Goal: Task Accomplishment & Management: Complete application form

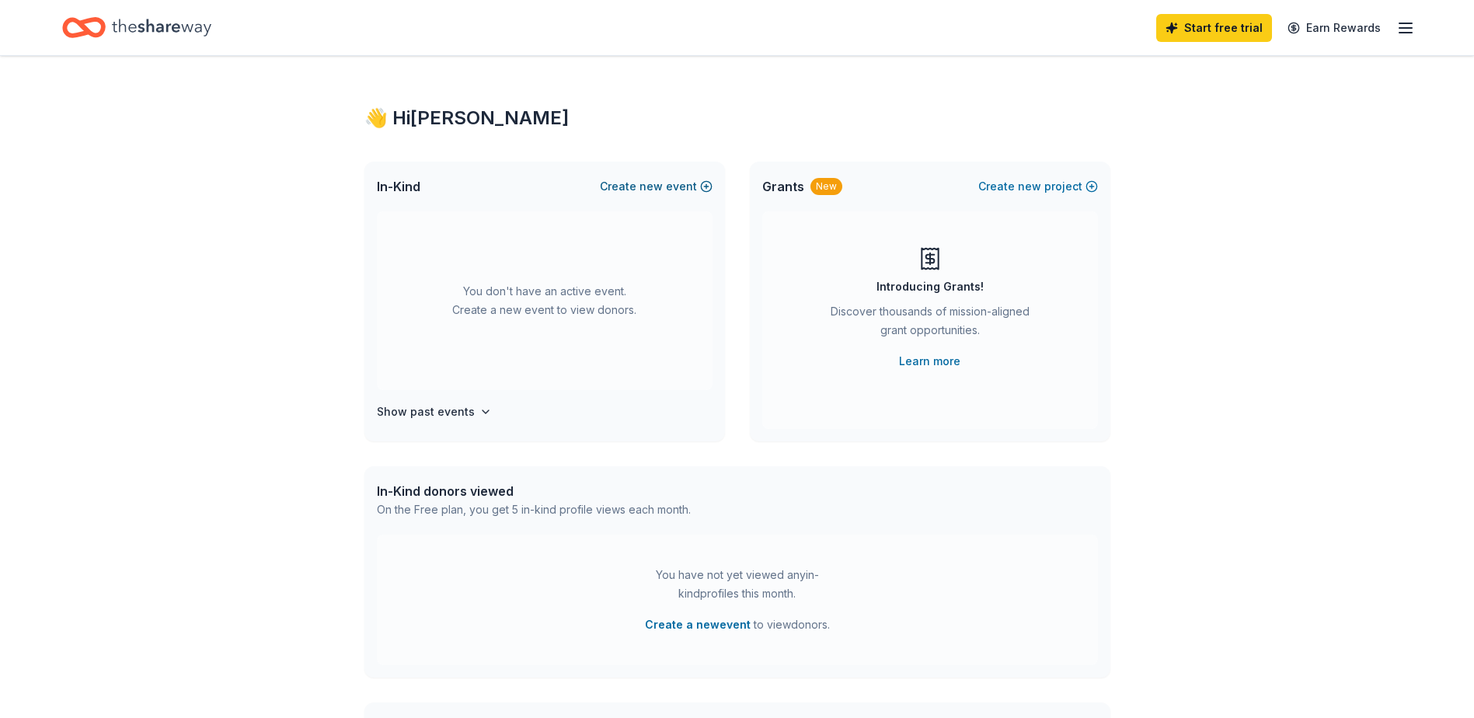
click at [663, 187] on span "new" at bounding box center [650, 186] width 23 height 19
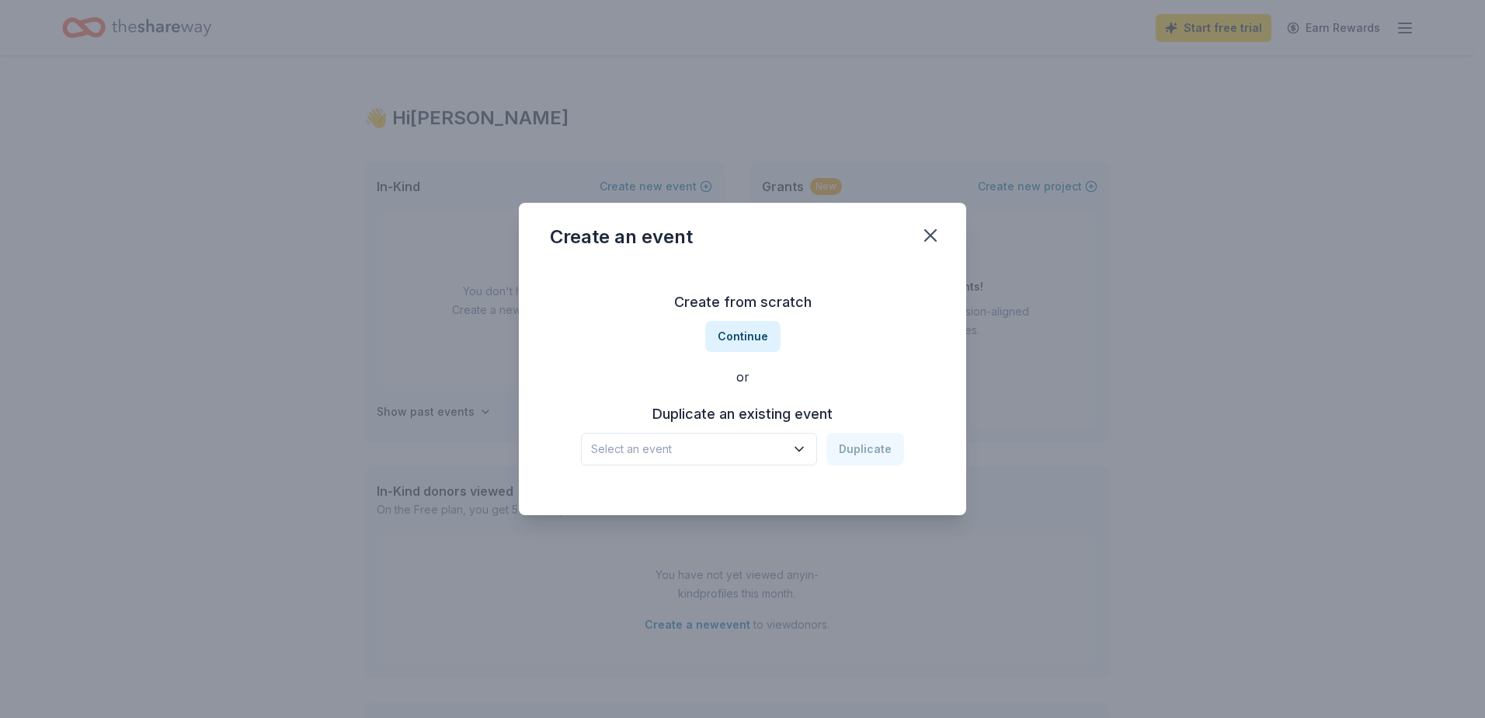
click at [660, 453] on span "Select an event" at bounding box center [688, 449] width 194 height 19
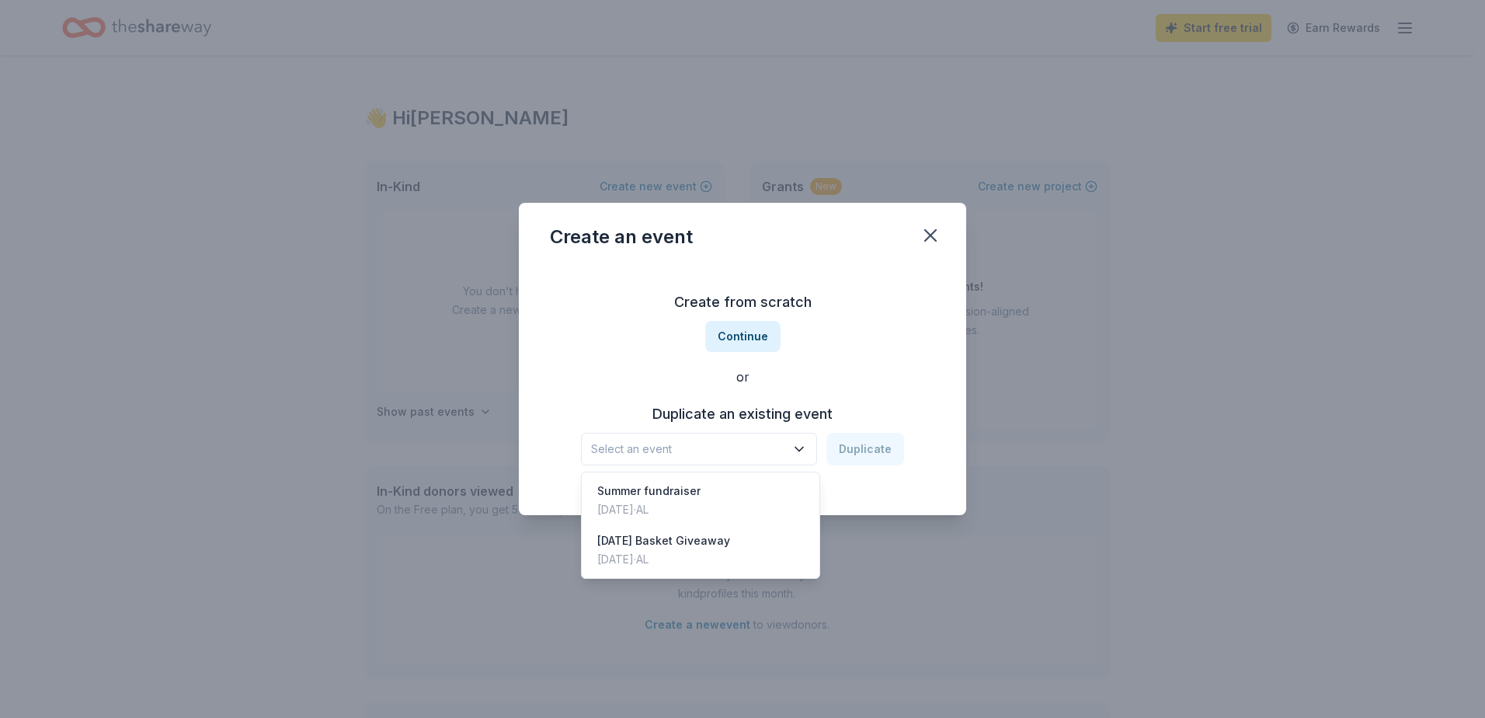
click at [744, 336] on div "Create from scratch Continue or Duplicate an existing event Select an event Dup…" at bounding box center [742, 377] width 385 height 225
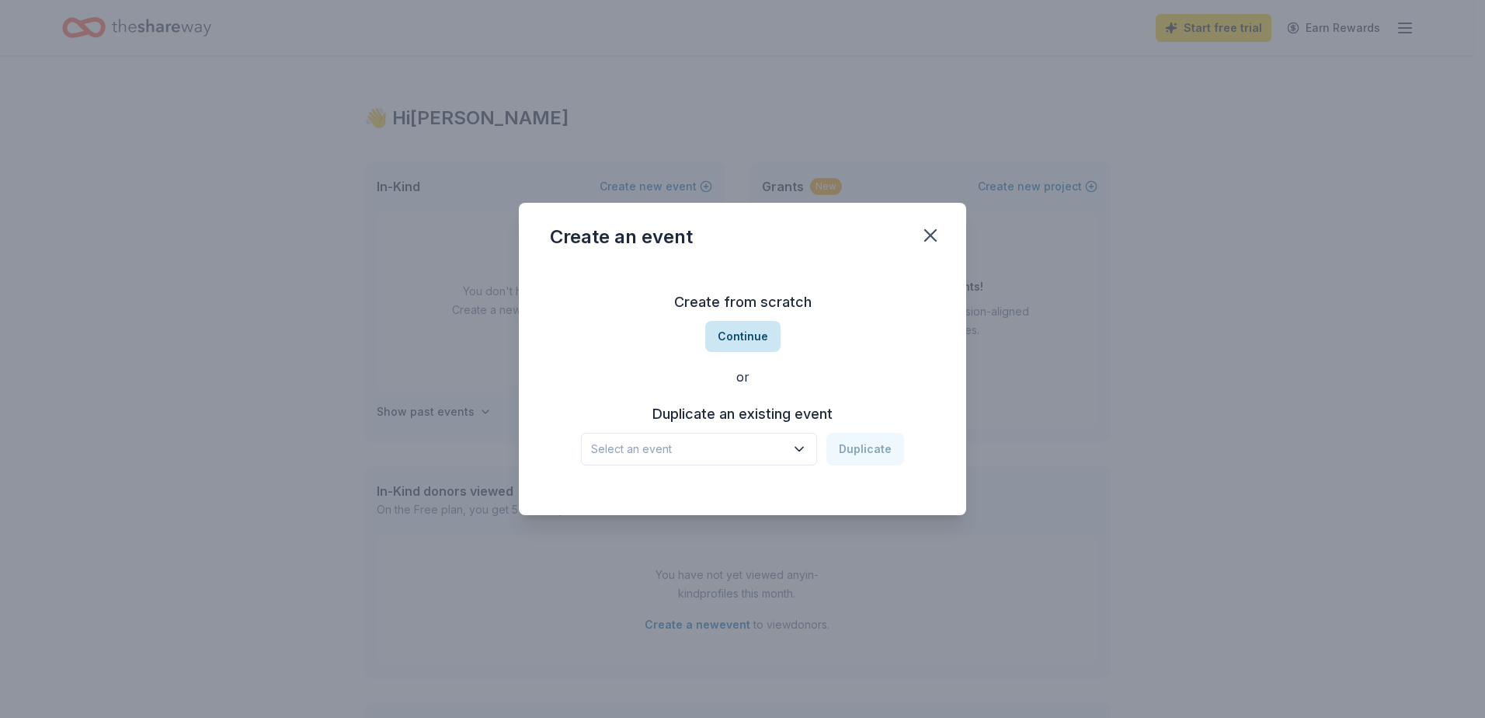
click at [744, 337] on button "Continue" at bounding box center [742, 336] width 75 height 31
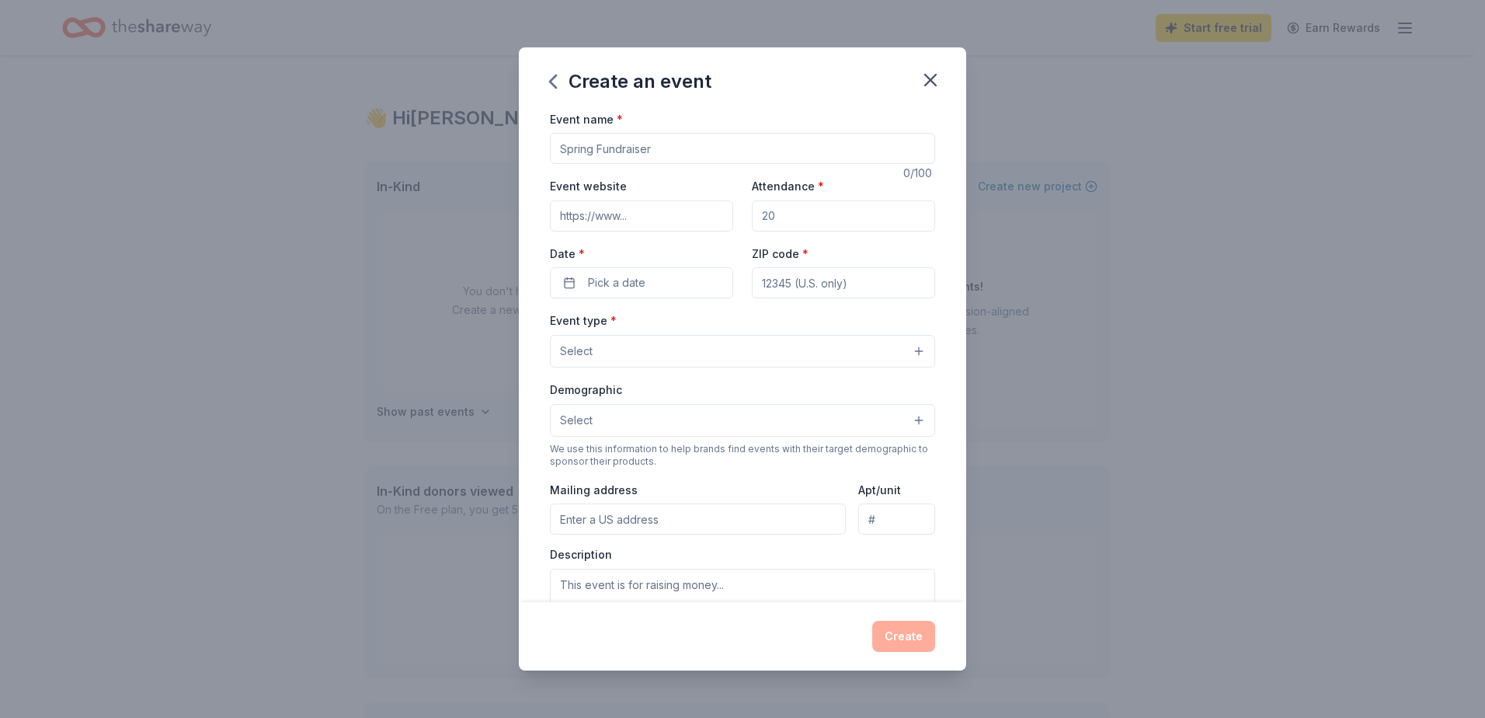
click at [633, 146] on input "Event name *" at bounding box center [742, 148] width 385 height 31
drag, startPoint x: 699, startPoint y: 147, endPoint x: 505, endPoint y: 137, distance: 194.5
click at [507, 137] on div "Create an event Event name * 0 /100 Event website Attendance * Date * Pick a da…" at bounding box center [742, 359] width 1485 height 718
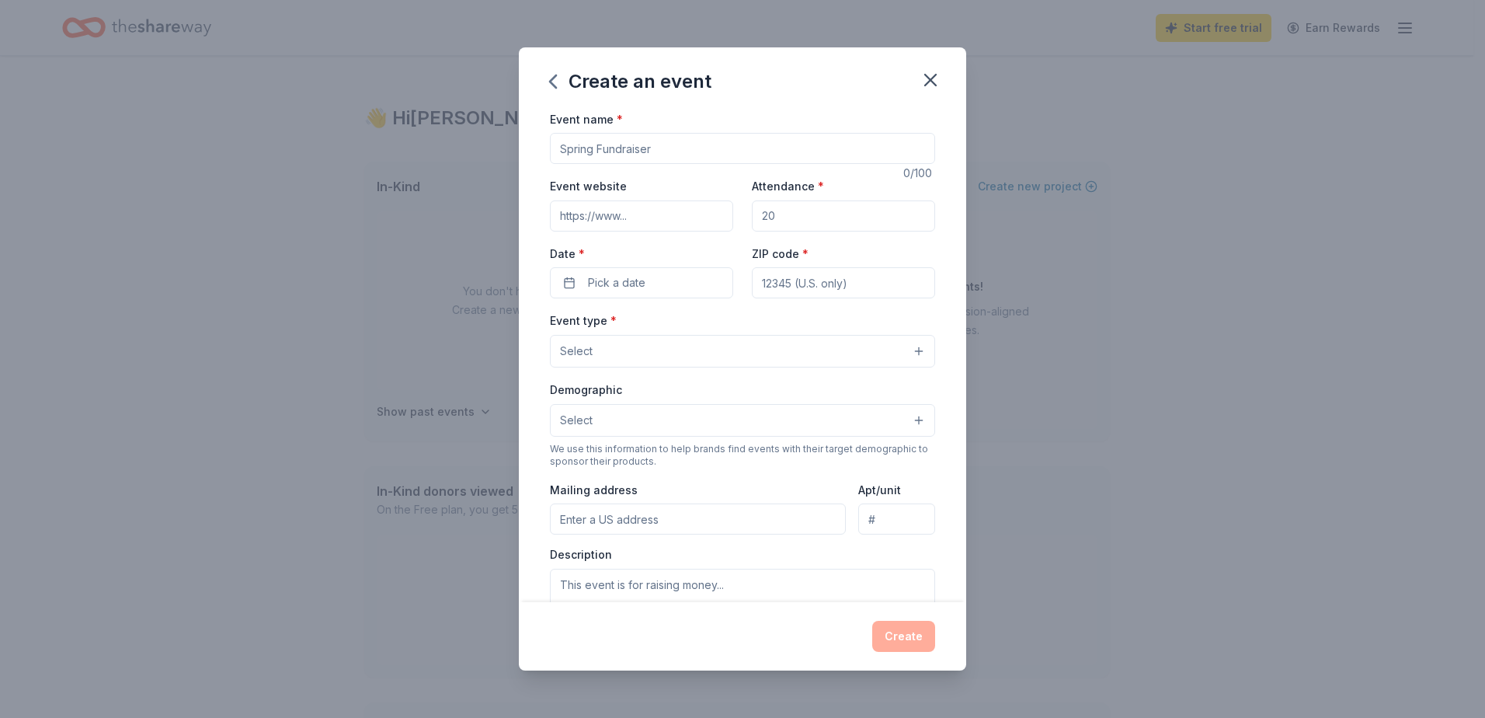
drag, startPoint x: 557, startPoint y: 143, endPoint x: 567, endPoint y: 145, distance: 10.2
click at [566, 150] on input "Event name *" at bounding box center [742, 148] width 385 height 31
click at [576, 144] on input "Event name *" at bounding box center [742, 148] width 385 height 31
click at [576, 143] on input "Event name *" at bounding box center [742, 148] width 385 height 31
type input "Fall Fundraiser"
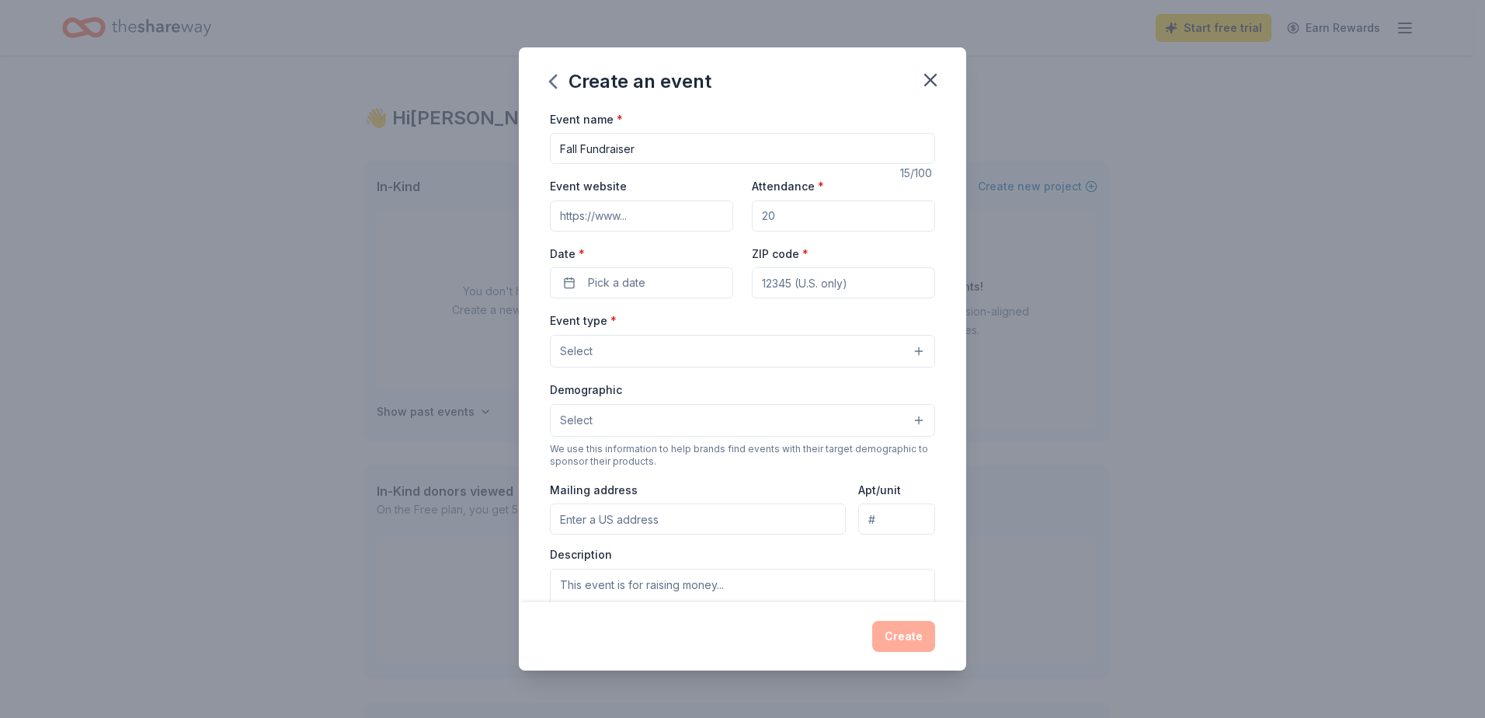
click at [601, 225] on input "Event website" at bounding box center [641, 215] width 183 height 31
type input "[URL][DOMAIN_NAME][US_STATE]"
type input "100"
type input "35674"
type input "[STREET_ADDRESS]"
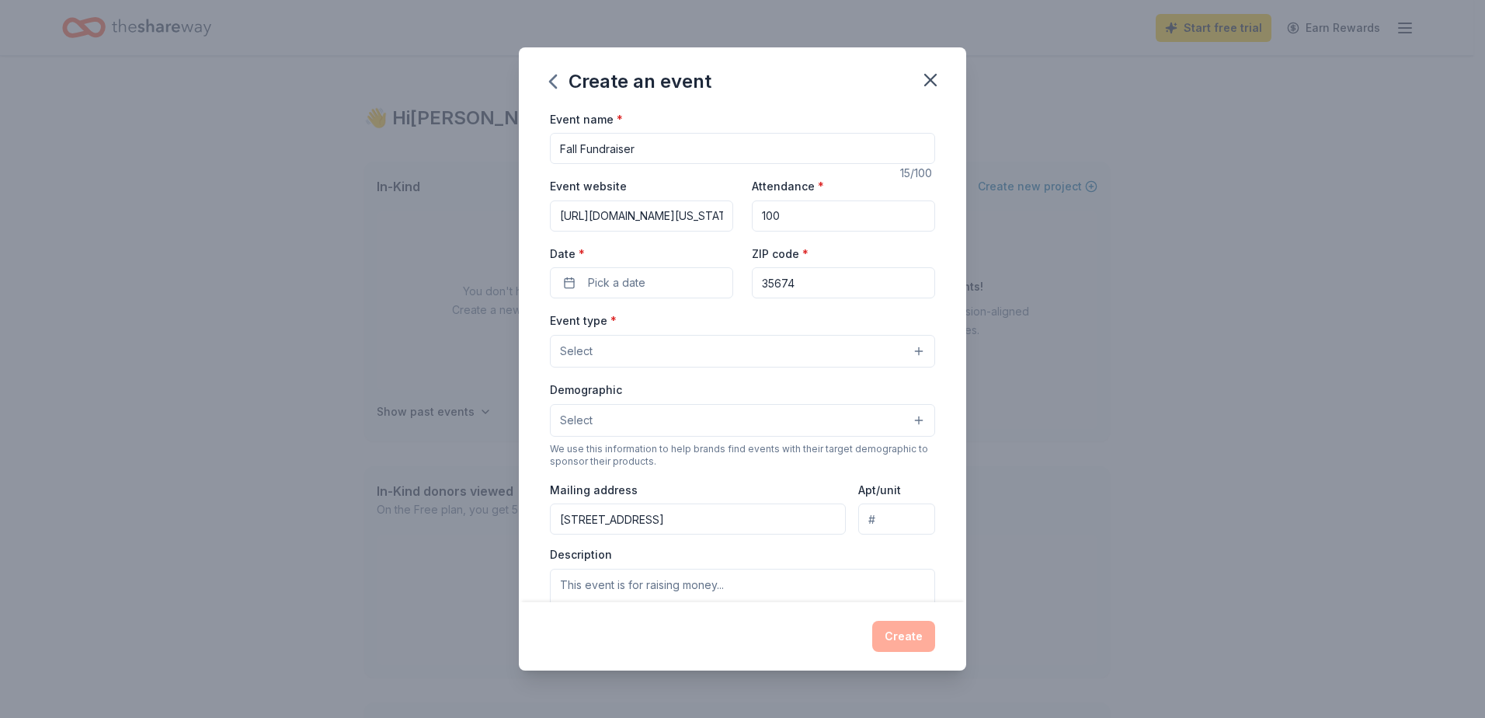
type input "Suite C"
click at [623, 286] on span "Pick a date" at bounding box center [616, 282] width 57 height 19
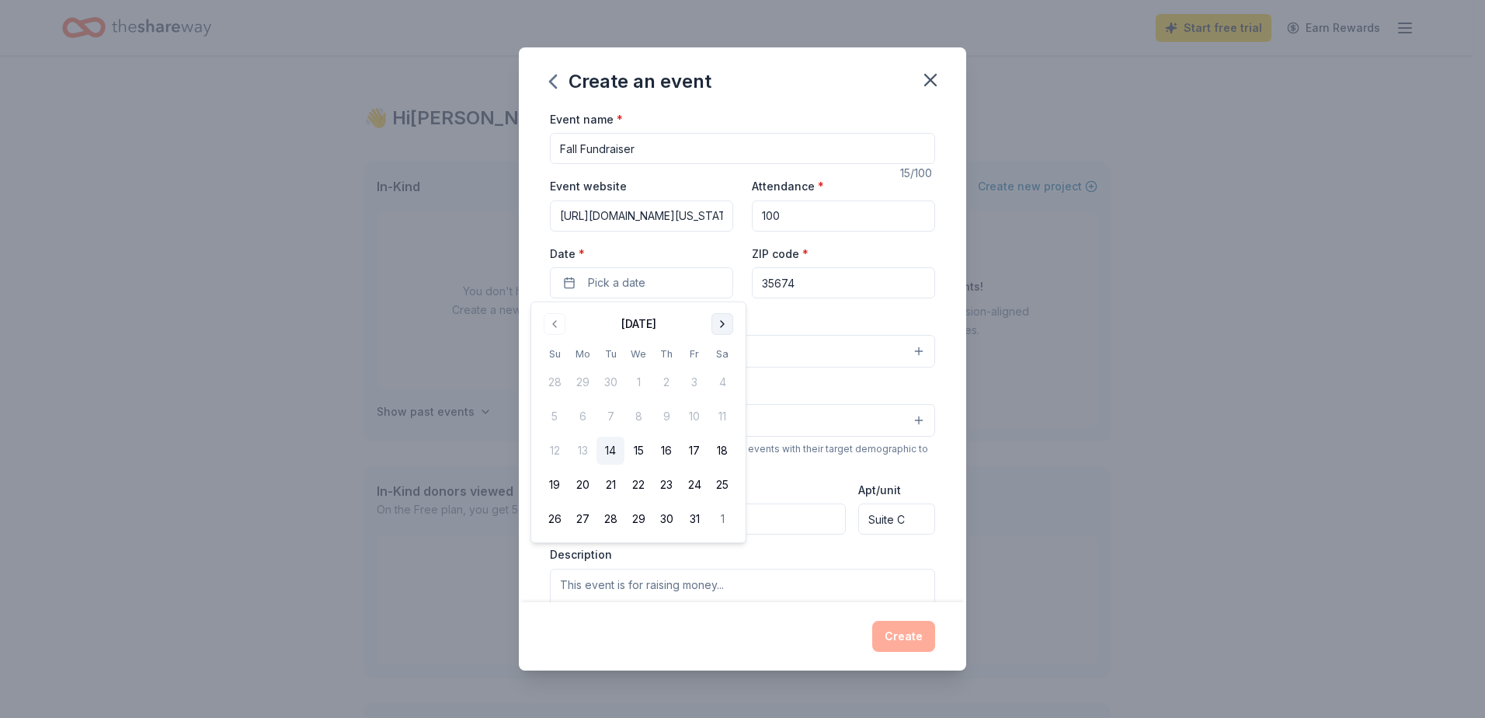
click at [723, 321] on button "Go to next month" at bounding box center [723, 324] width 22 height 22
click at [722, 452] on button "15" at bounding box center [723, 451] width 28 height 28
click at [820, 432] on button "Select" at bounding box center [742, 420] width 385 height 33
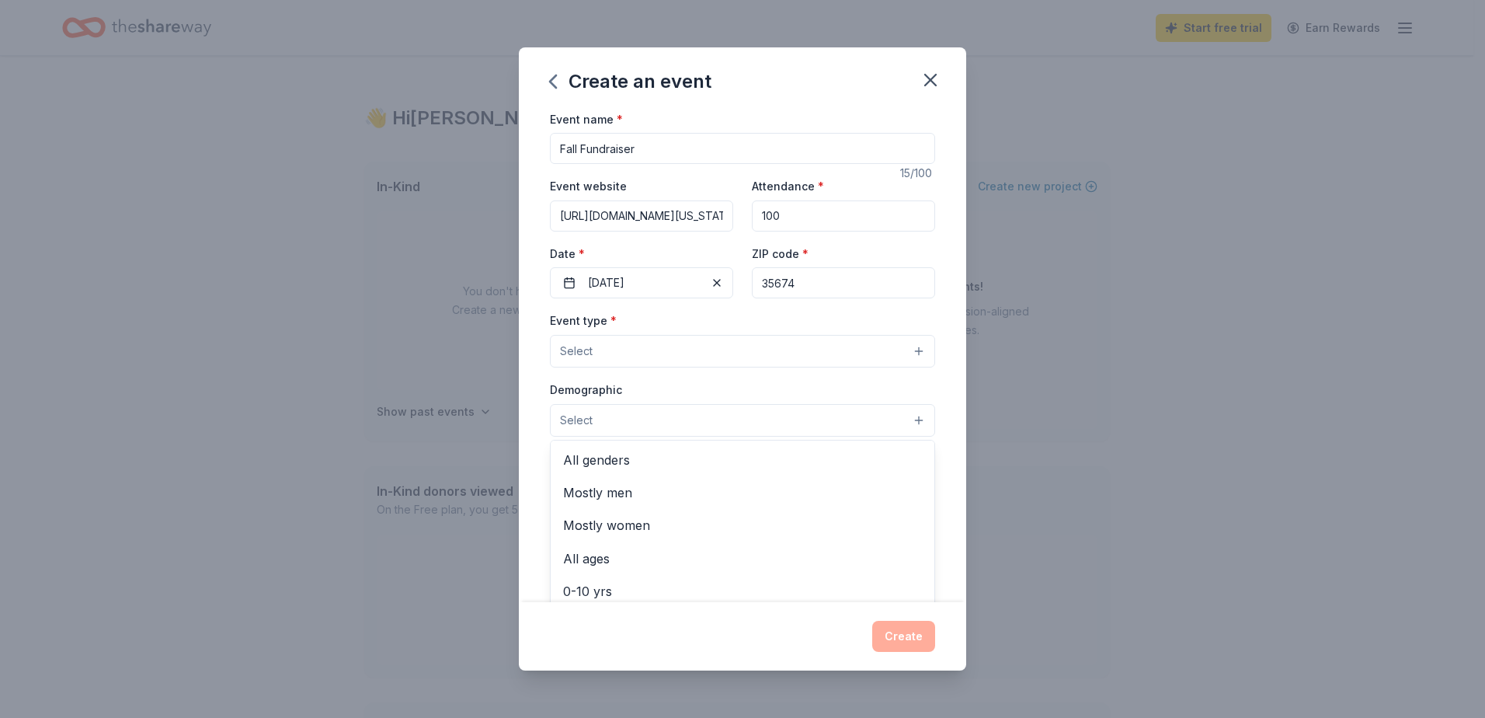
click at [676, 365] on div "Event type * Select Demographic Select All genders Mostly men Mostly women All …" at bounding box center [742, 474] width 385 height 327
click at [578, 367] on button "Select" at bounding box center [742, 351] width 385 height 33
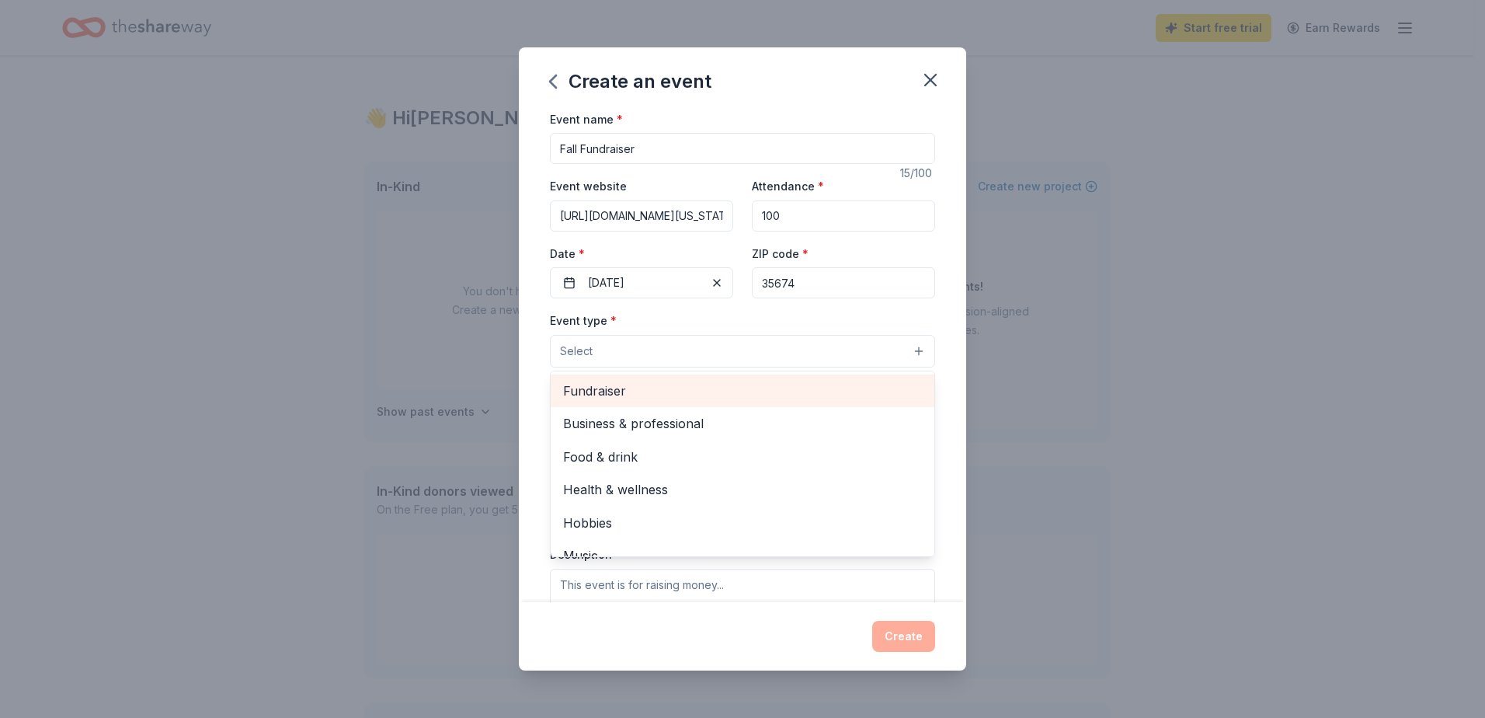
click at [590, 394] on span "Fundraiser" at bounding box center [742, 391] width 359 height 20
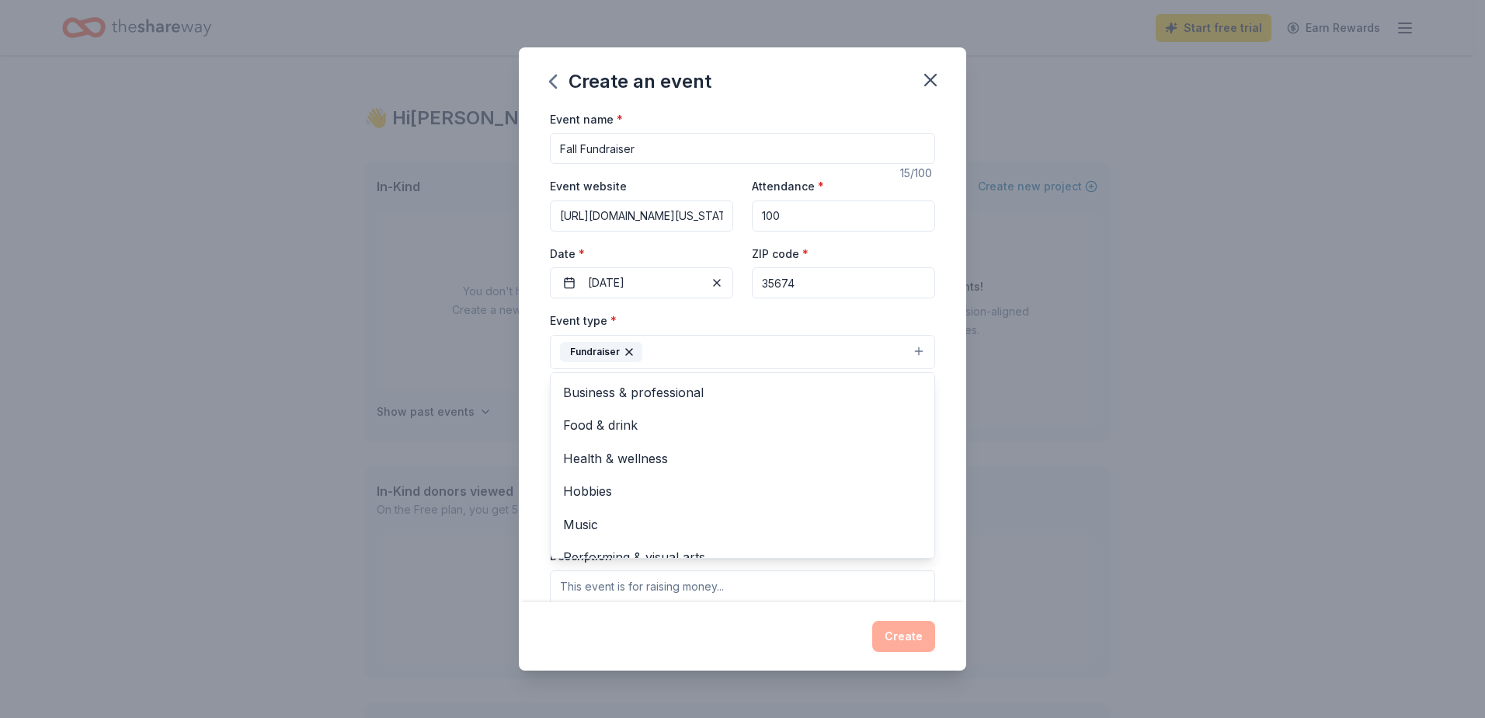
click at [1074, 367] on div "Create an event Event name * Fall Fundraiser 15 /100 Event website [URL][DOMAIN…" at bounding box center [742, 359] width 1485 height 718
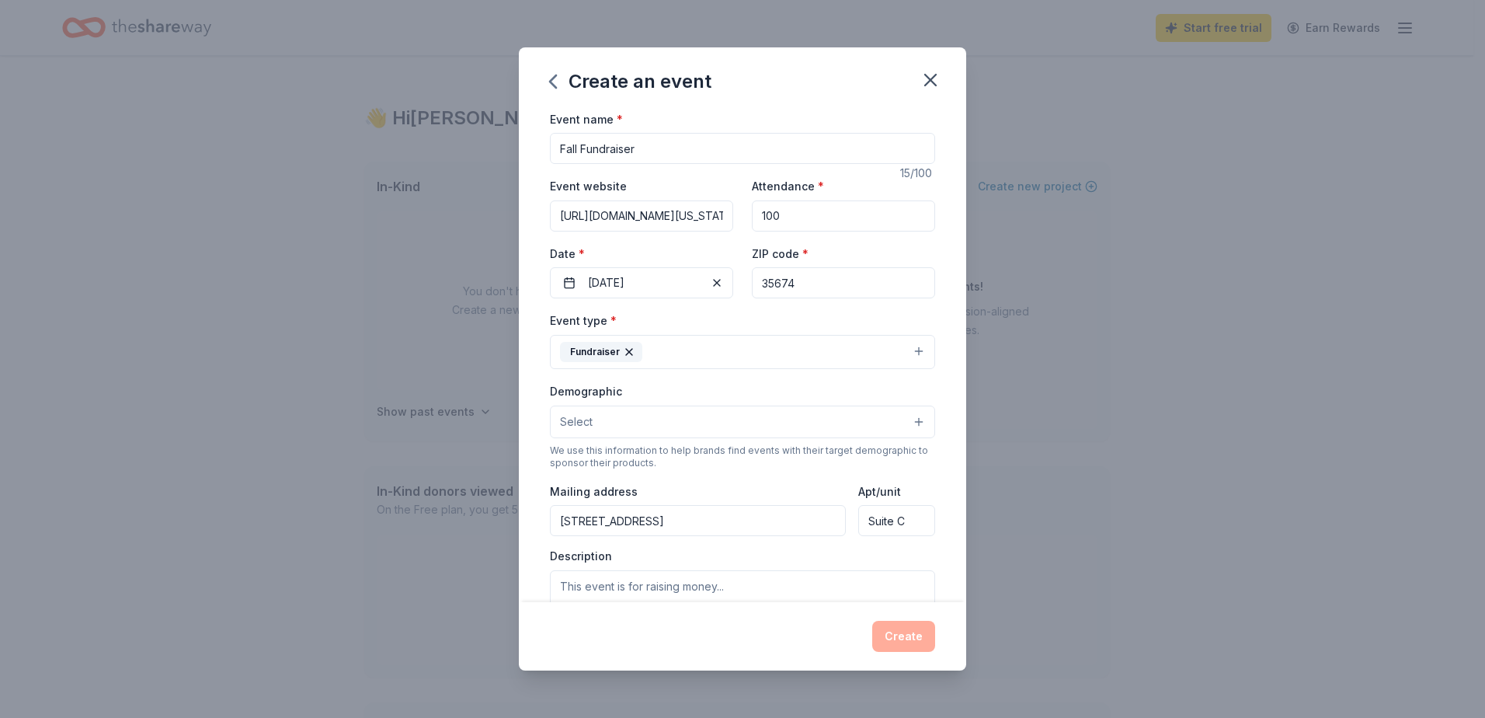
click at [614, 436] on button "Select" at bounding box center [742, 422] width 385 height 33
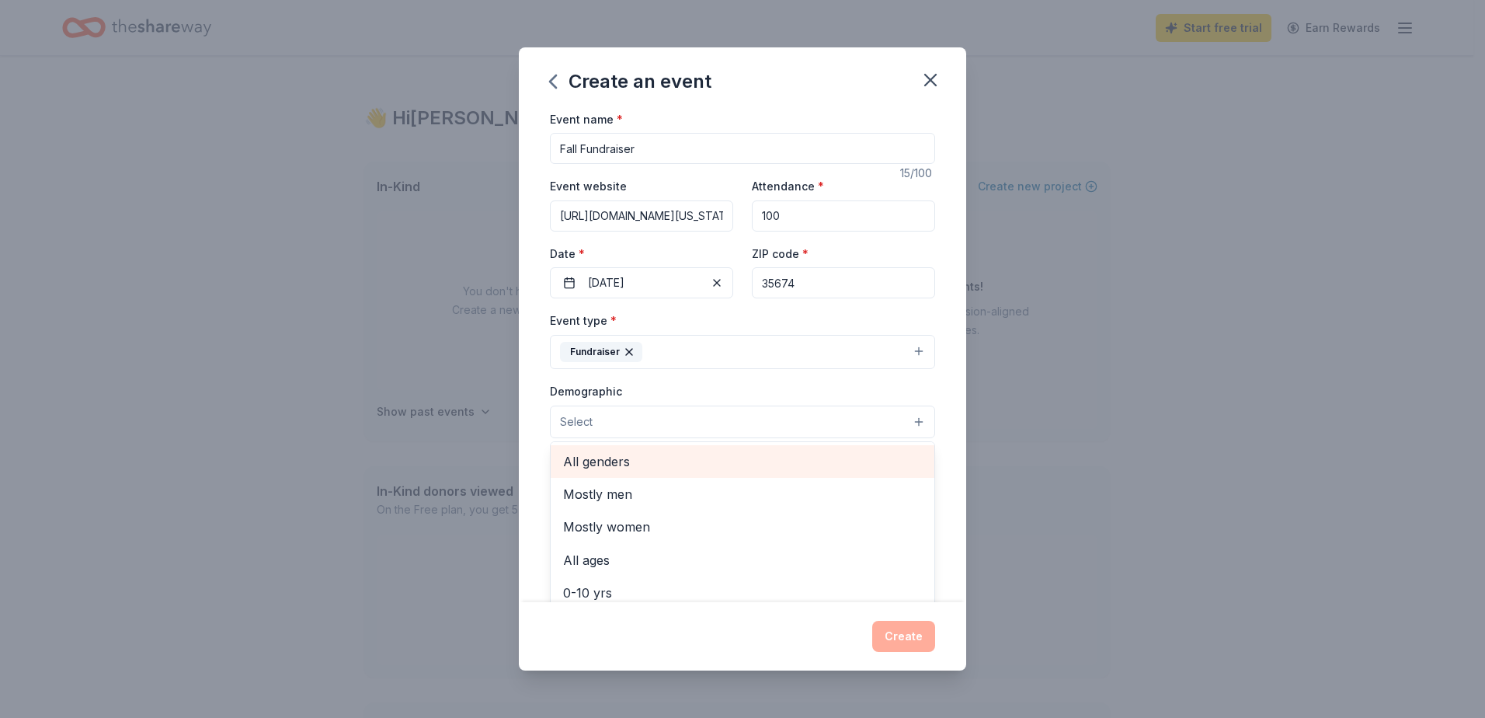
click at [615, 463] on span "All genders" at bounding box center [742, 461] width 359 height 20
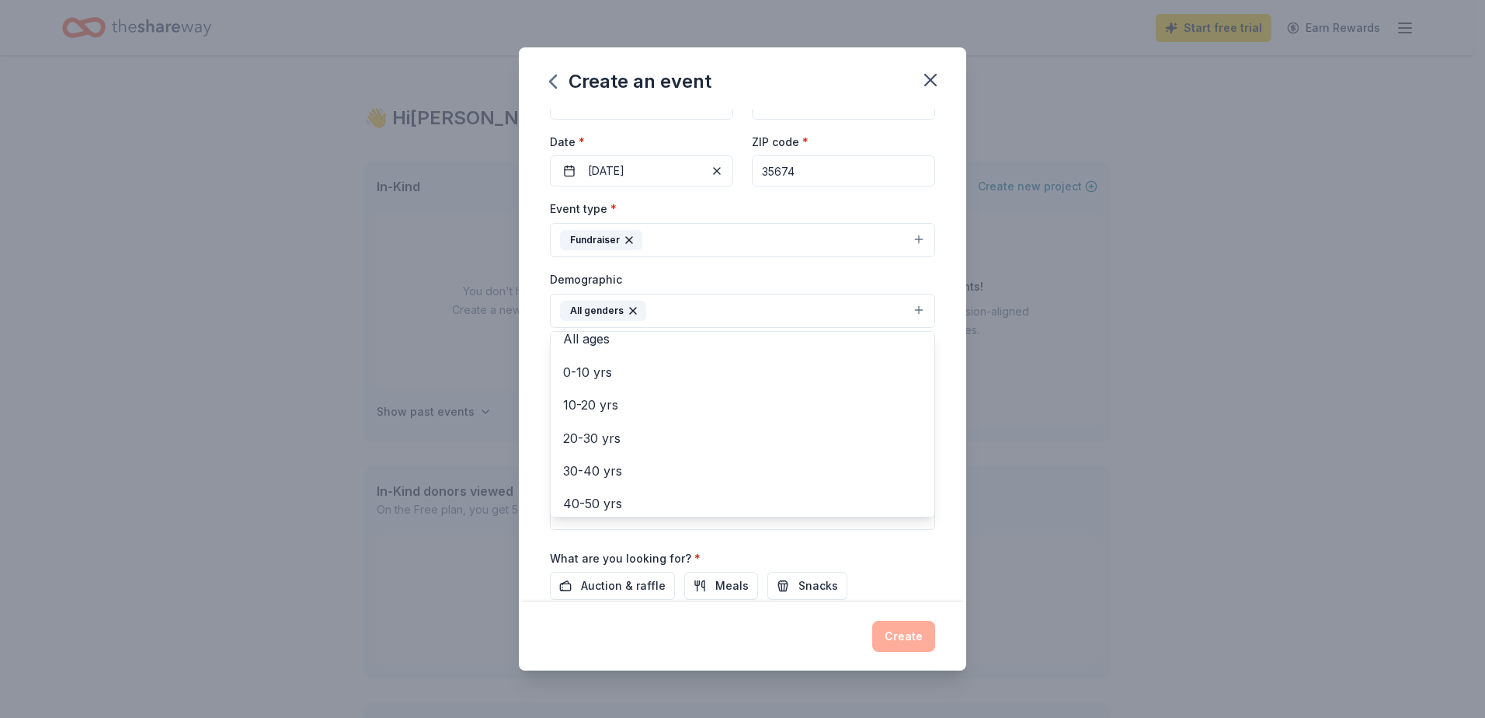
scroll to position [252, 0]
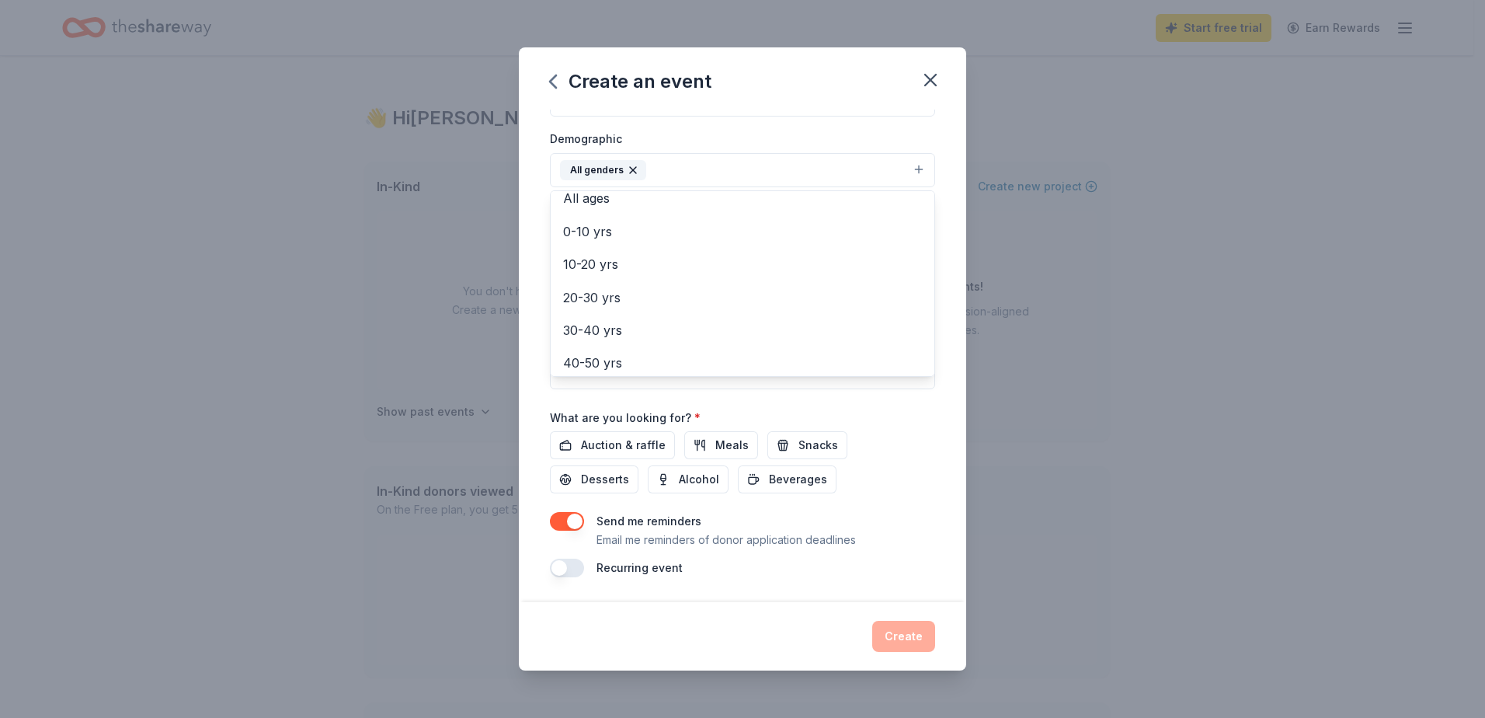
click at [623, 444] on div "Event name * Fall Fundraiser 15 /100 Event website [URL][DOMAIN_NAME][US_STATE]…" at bounding box center [742, 217] width 385 height 721
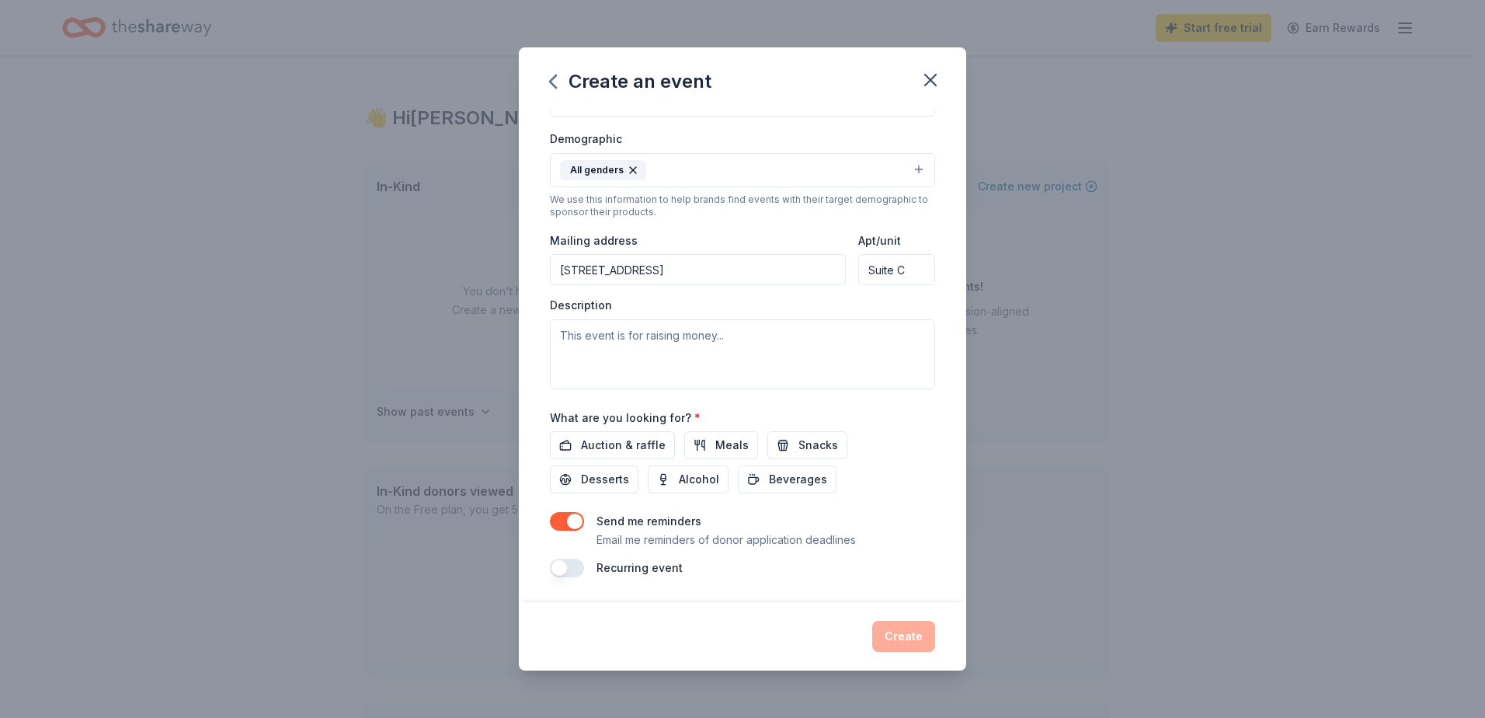
click at [639, 428] on div "What are you looking for? * Auction & raffle Meals Snacks Desserts Alcohol Beve…" at bounding box center [742, 451] width 385 height 86
click at [630, 439] on span "Auction & raffle" at bounding box center [623, 445] width 85 height 19
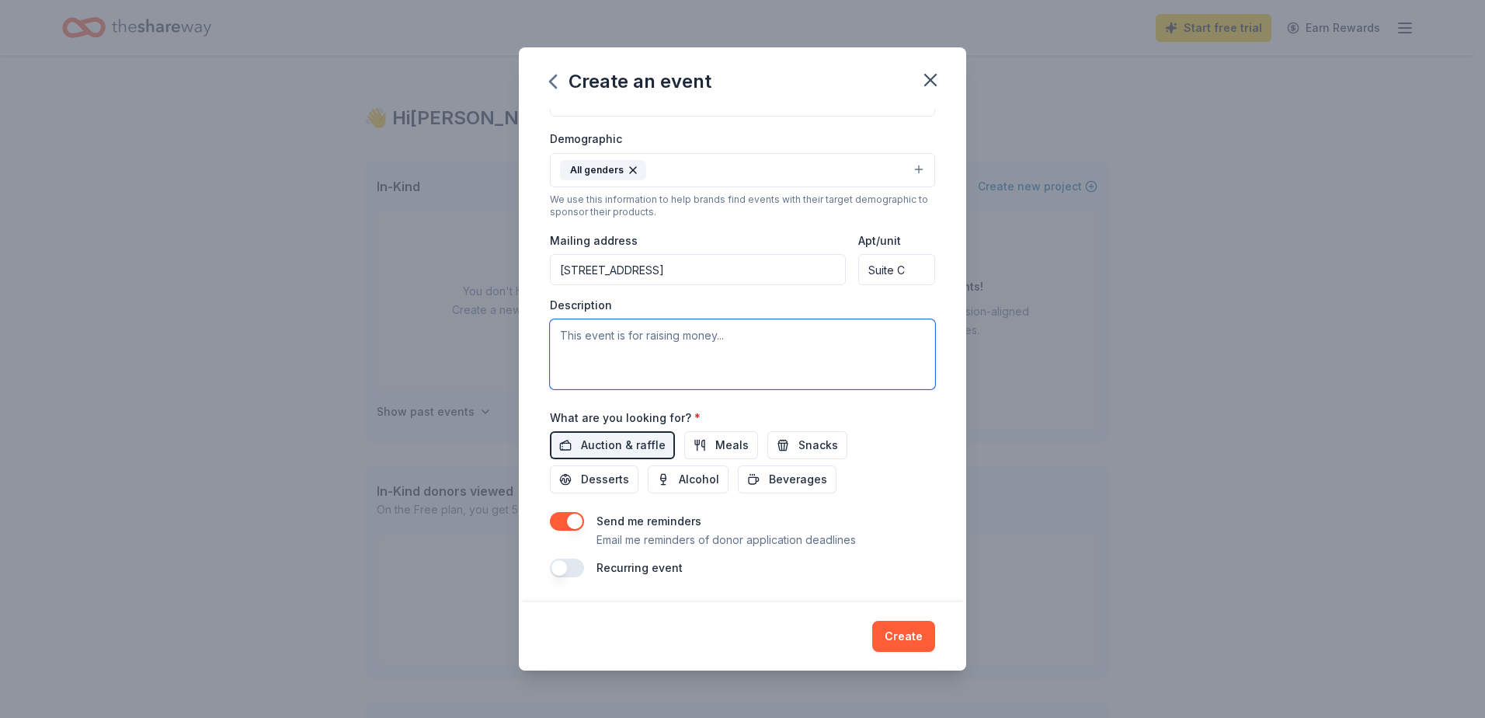
click at [677, 347] on textarea at bounding box center [742, 354] width 385 height 70
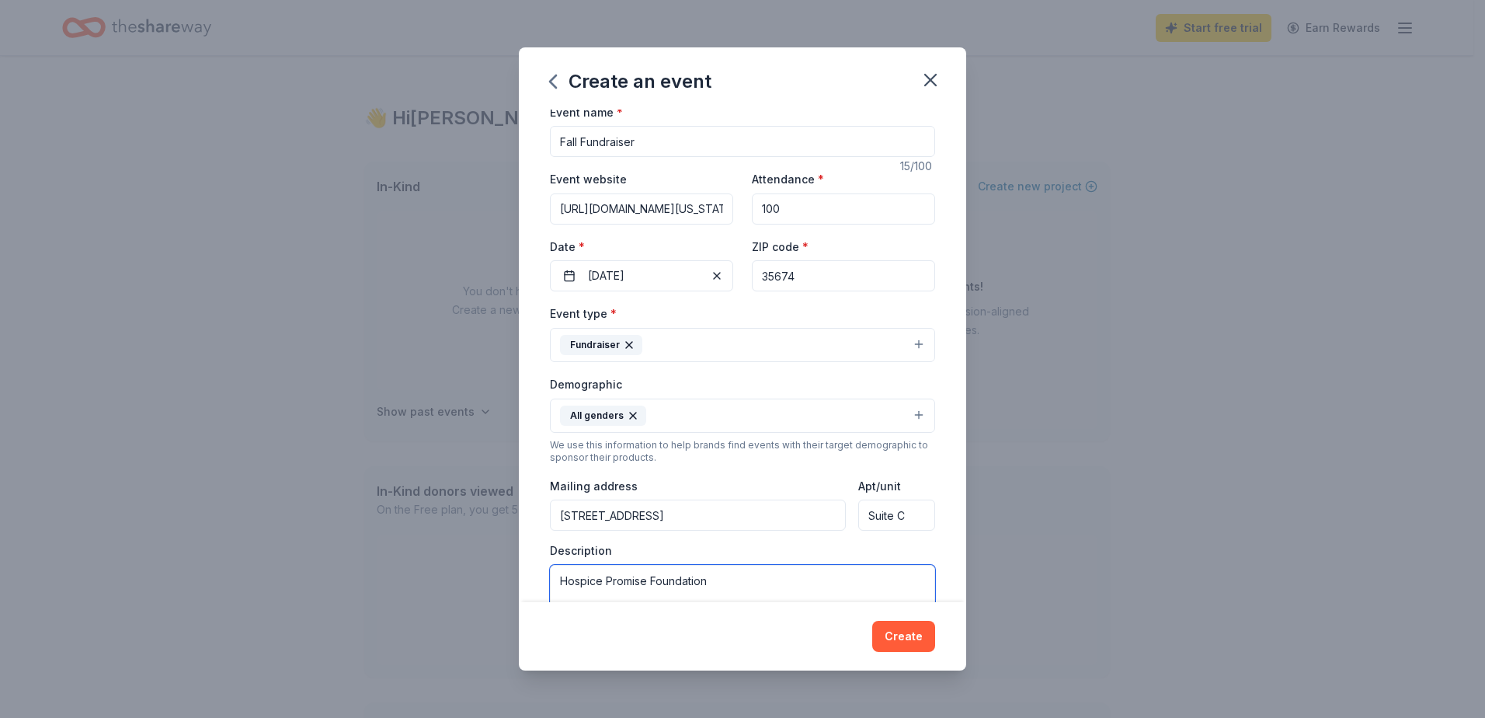
scroll to position [0, 0]
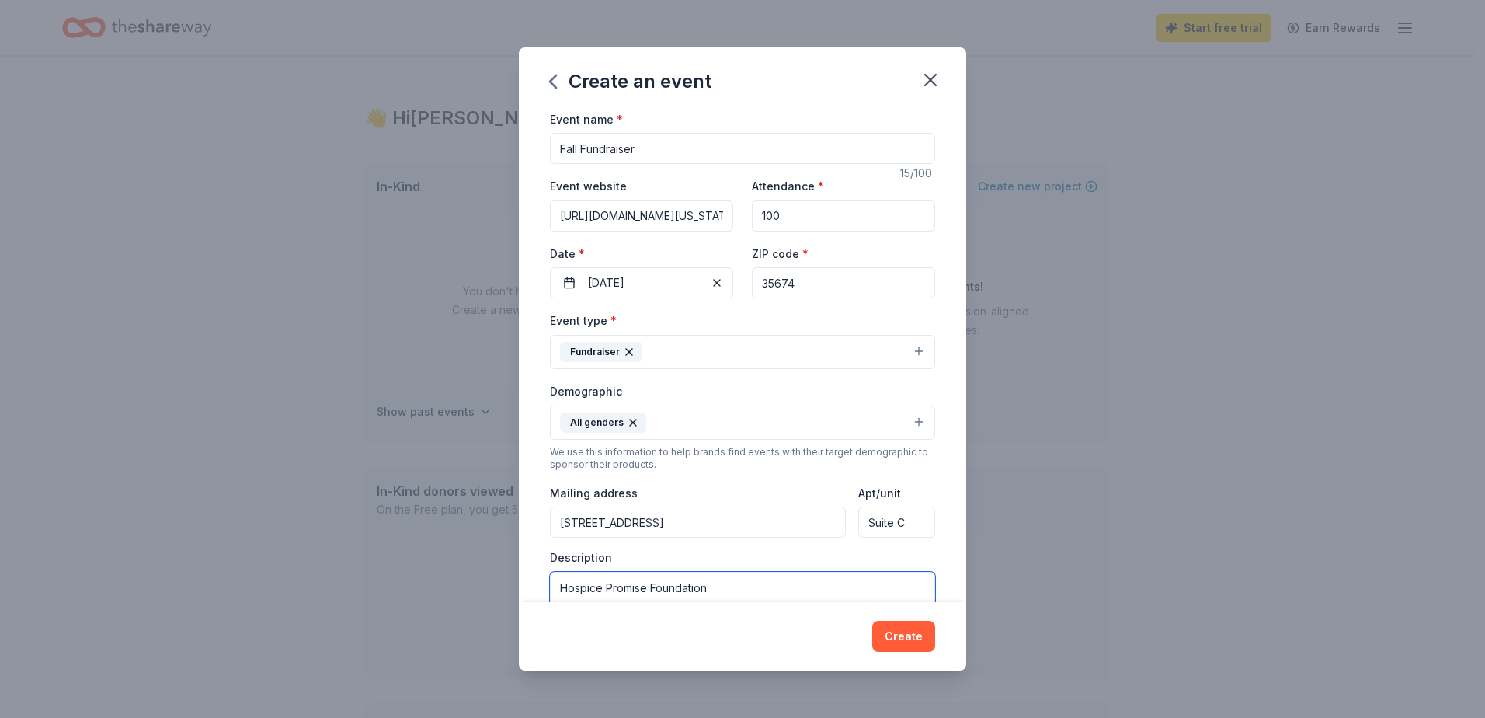
type textarea "Hospice Promise Foundation"
click at [605, 219] on input "[URL][DOMAIN_NAME][US_STATE]" at bounding box center [641, 215] width 183 height 31
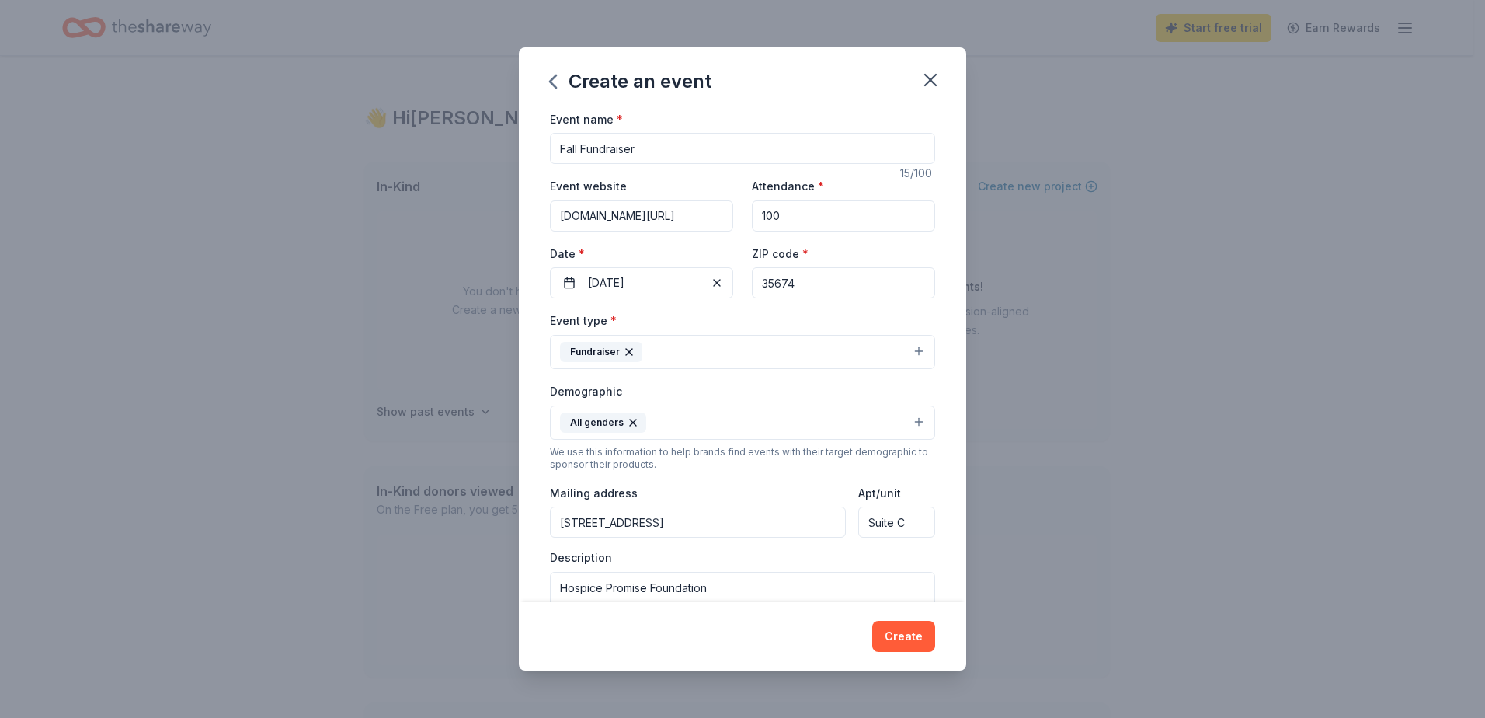
click at [638, 216] on input "[DOMAIN_NAME][URL]" at bounding box center [641, 215] width 183 height 31
click at [638, 215] on input "[DOMAIN_NAME][URL]" at bounding box center [641, 215] width 183 height 31
click at [639, 214] on input "[DOMAIN_NAME][URL]" at bounding box center [641, 215] width 183 height 31
paste input "[URL][DOMAIN_NAME][US_STATE]"
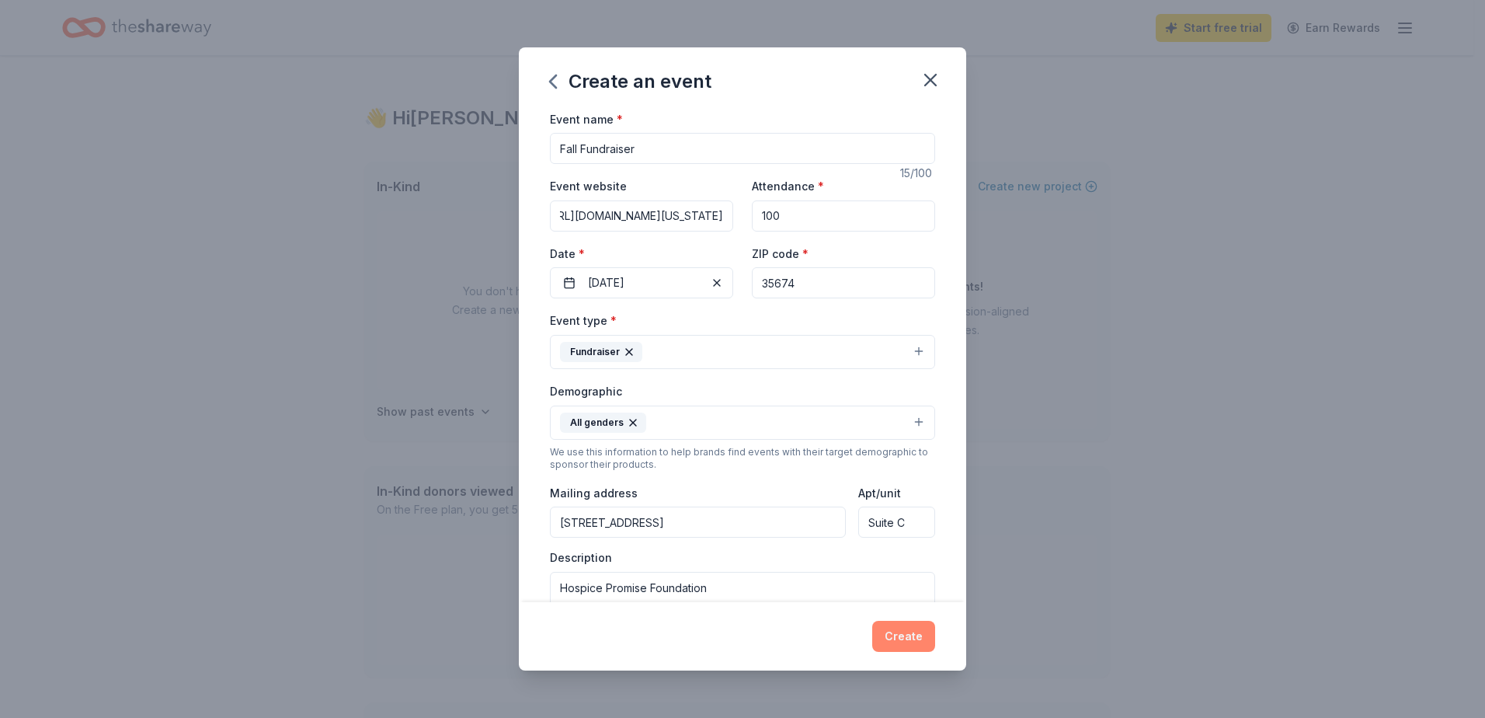
type input "[URL][DOMAIN_NAME][US_STATE]"
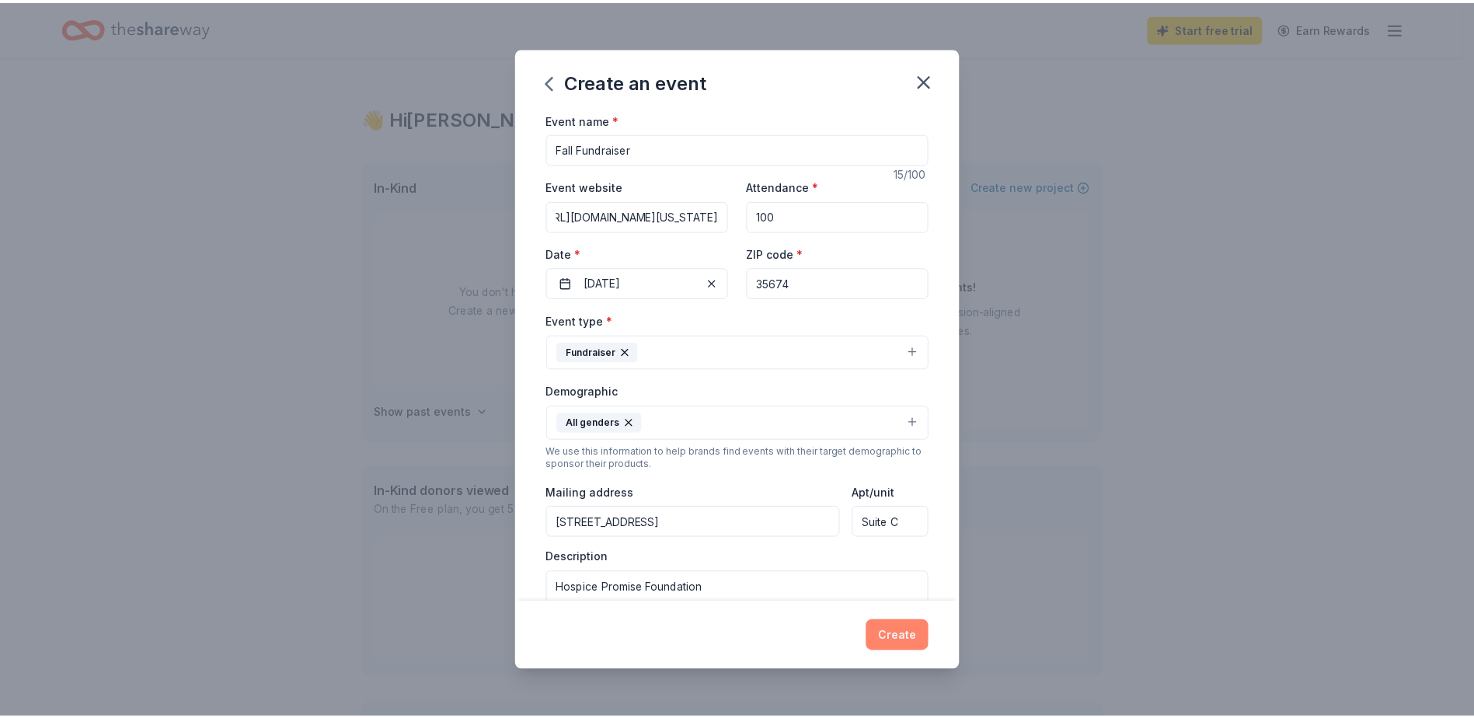
scroll to position [0, 0]
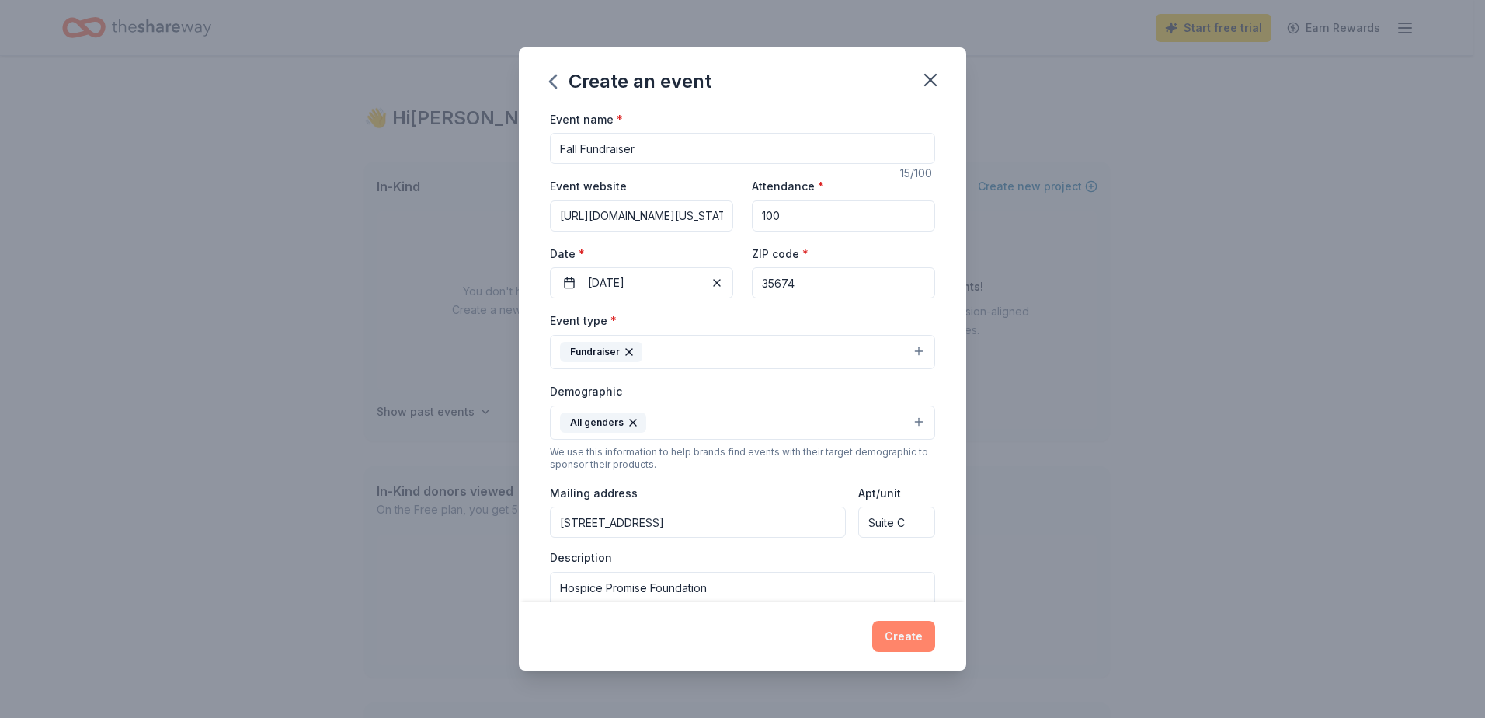
click at [900, 635] on button "Create" at bounding box center [903, 636] width 63 height 31
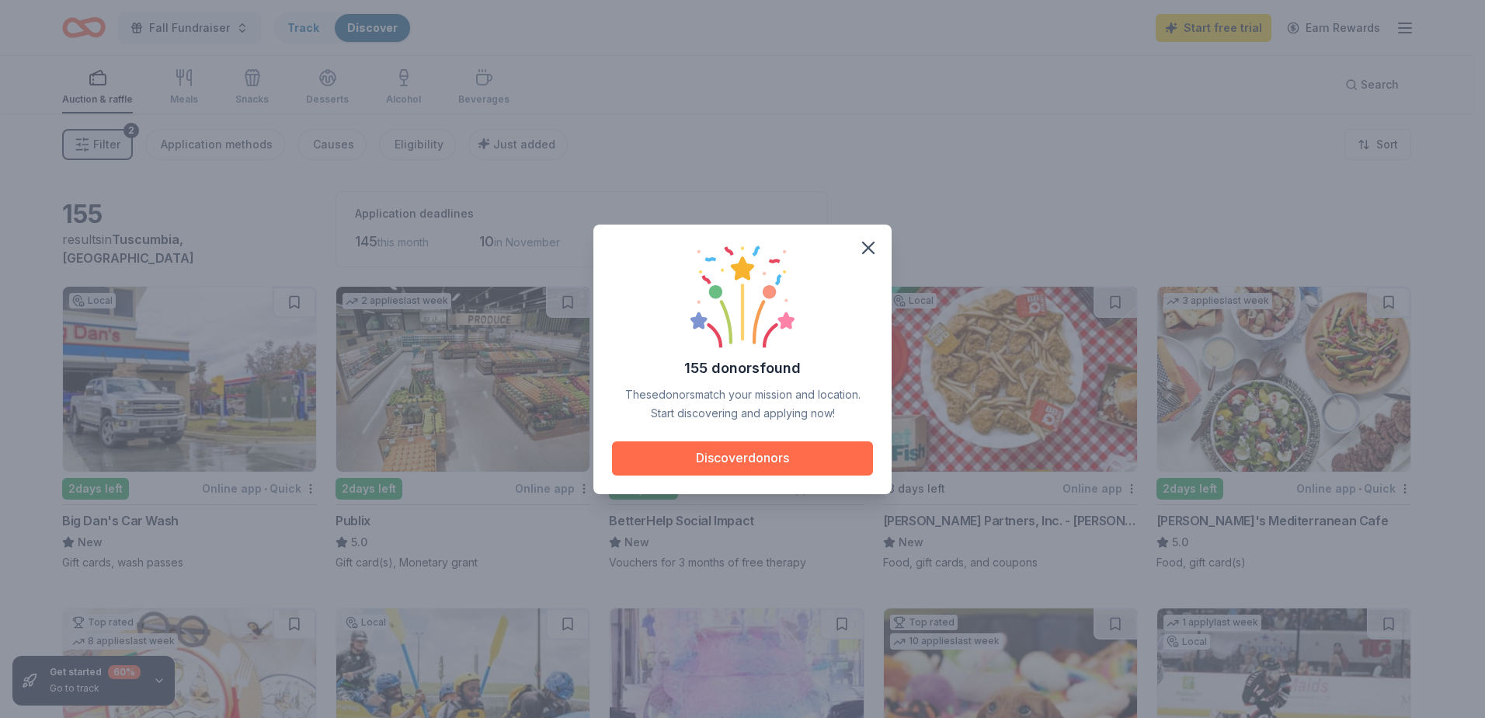
click at [756, 459] on button "Discover donors" at bounding box center [742, 458] width 261 height 34
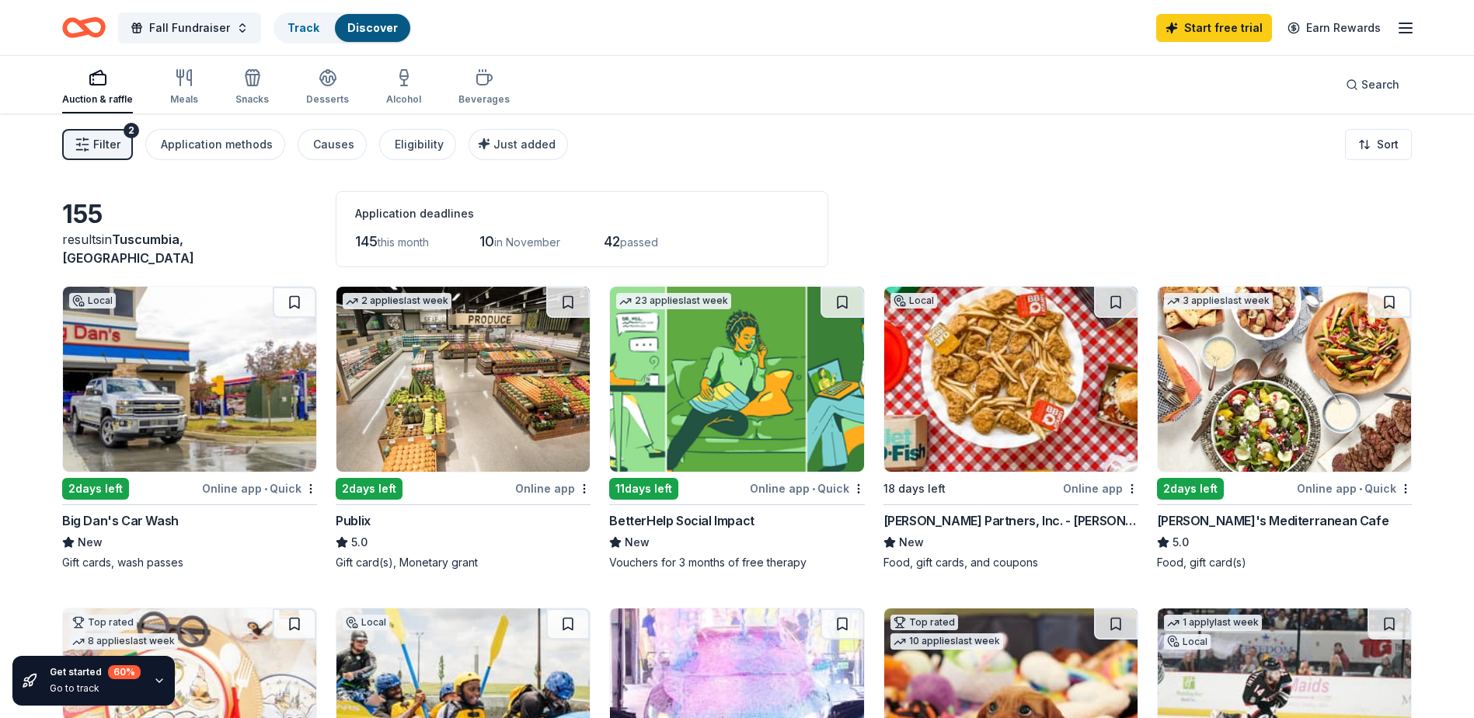
click at [548, 478] on div "2 applies last week 2 days left Online app Publix 5.0 Gift card(s), Monetary gr…" at bounding box center [463, 428] width 255 height 284
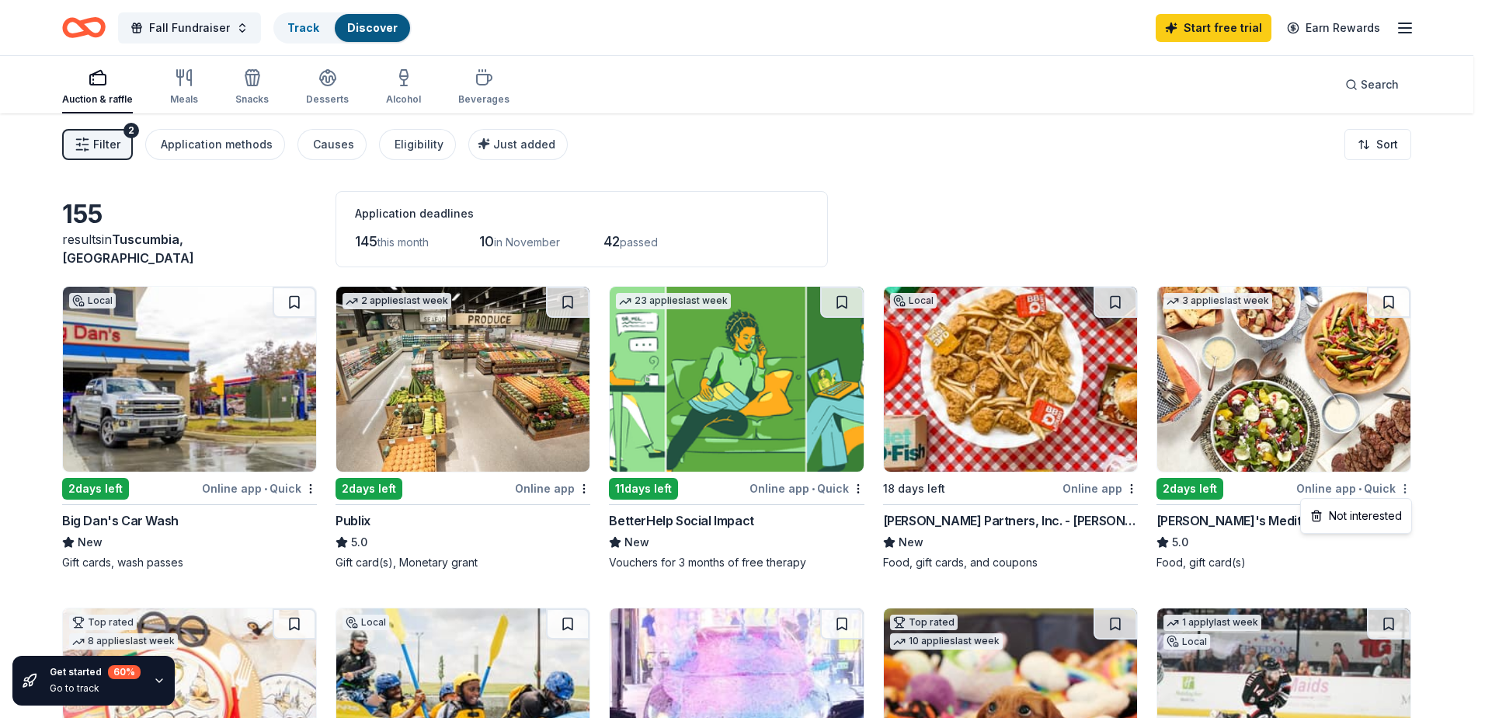
click at [1409, 493] on html "Fall Fundraiser Track Discover Start free trial Earn Rewards Auction & raffle M…" at bounding box center [742, 359] width 1485 height 718
click at [1336, 481] on html "Fall Fundraiser Track Discover Start free trial Earn Rewards Auction & raffle M…" at bounding box center [742, 359] width 1485 height 718
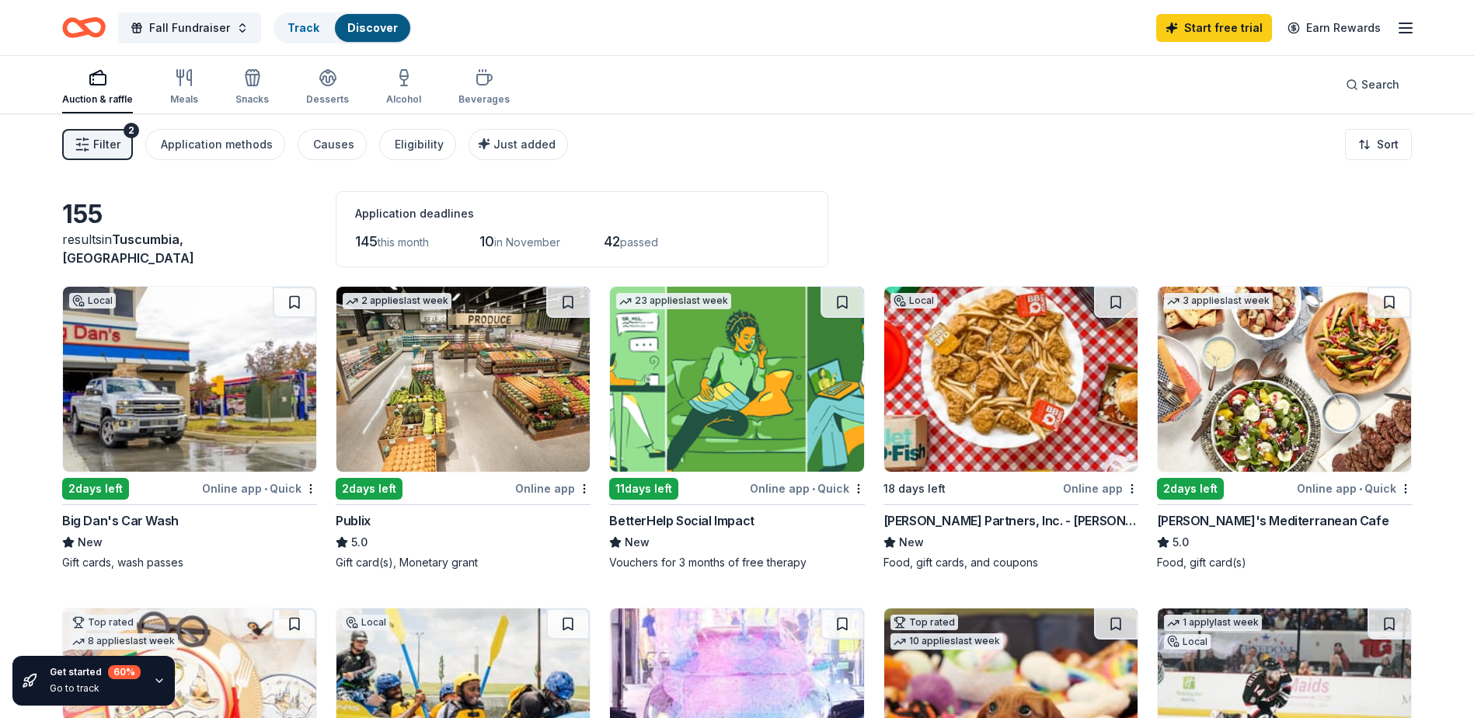
click at [1335, 493] on div "Online app • Quick" at bounding box center [1354, 488] width 115 height 19
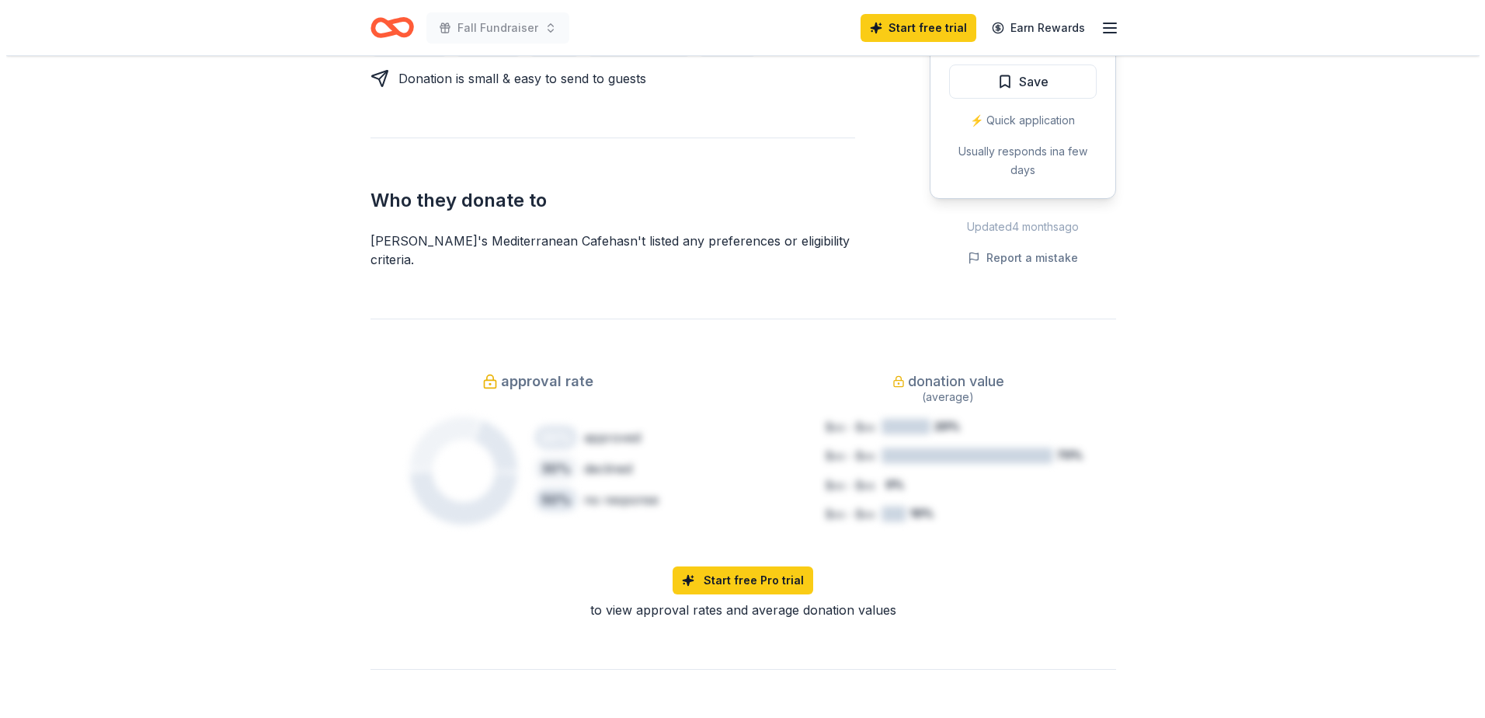
scroll to position [233, 0]
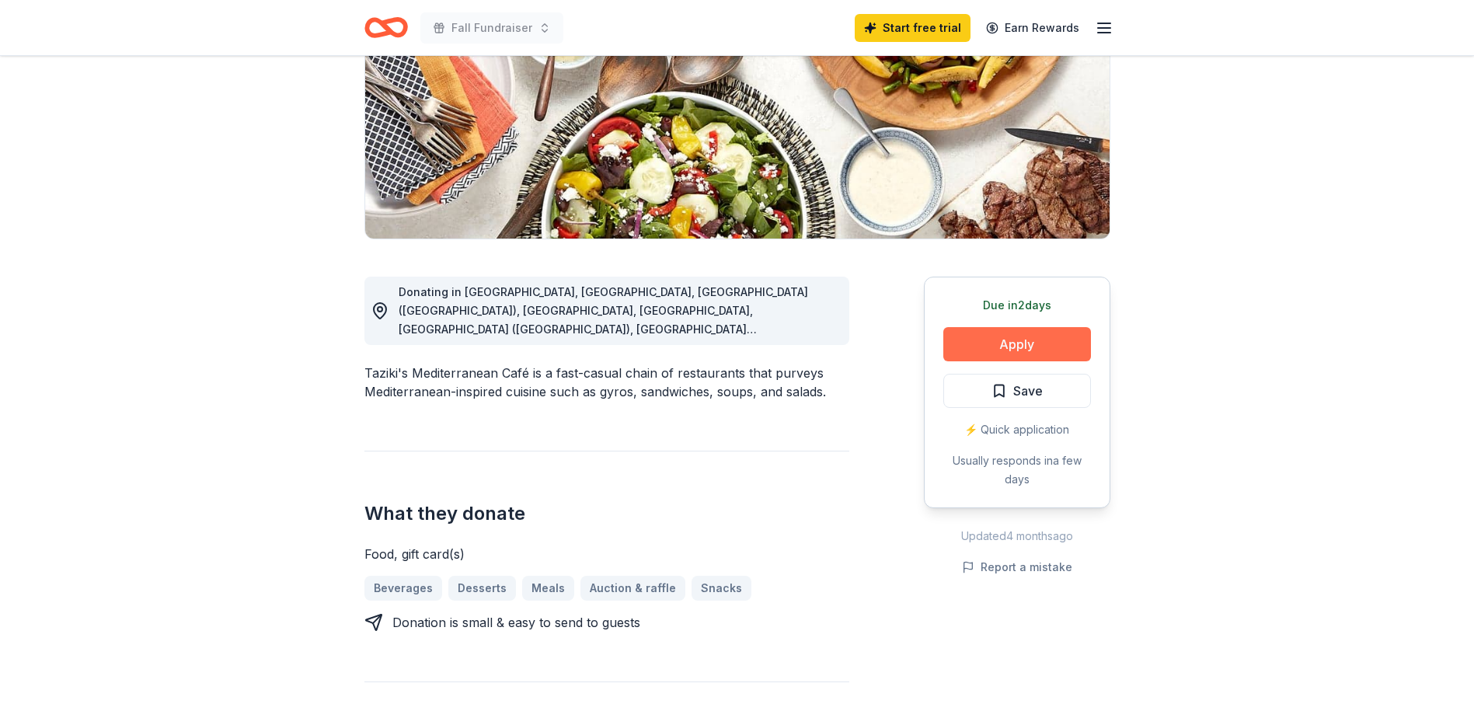
click at [985, 352] on button "Apply" at bounding box center [1017, 344] width 148 height 34
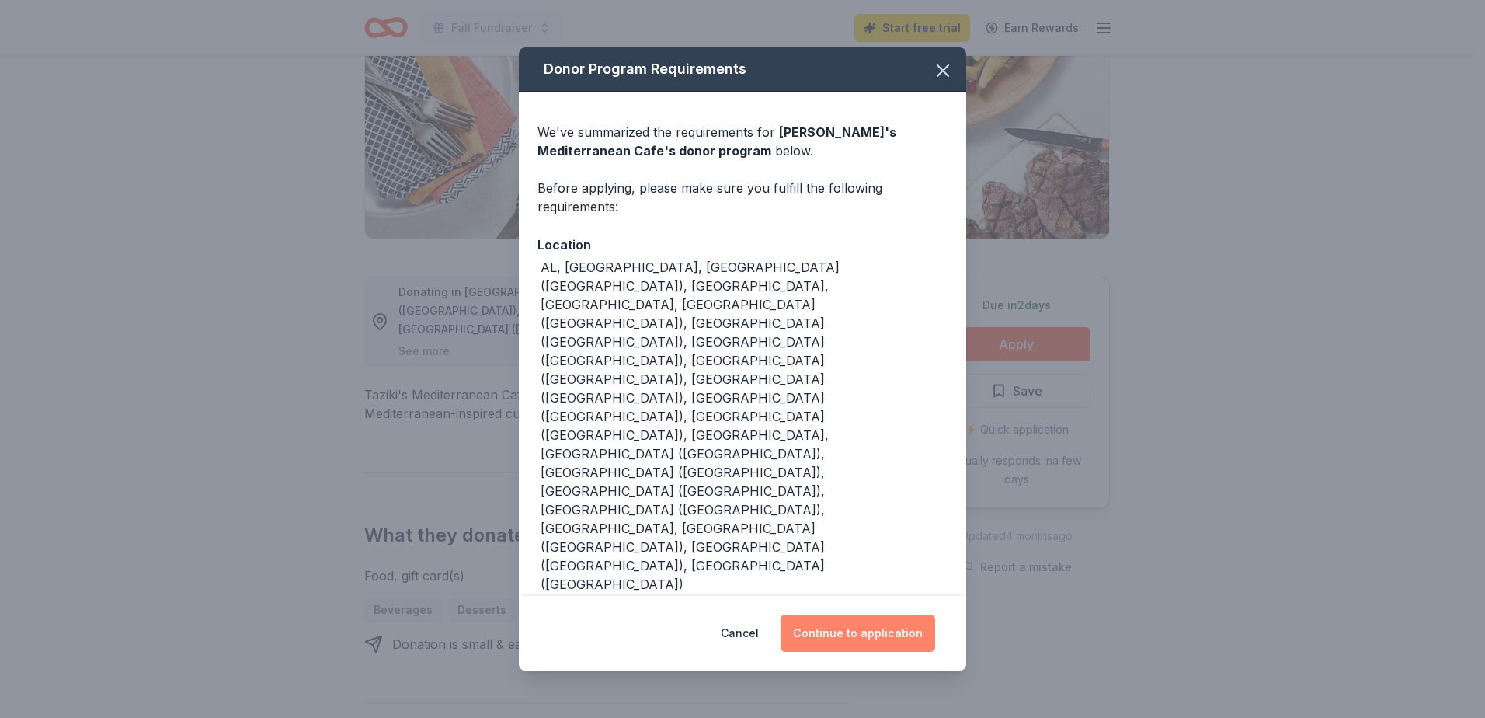
click at [832, 615] on button "Continue to application" at bounding box center [858, 633] width 155 height 37
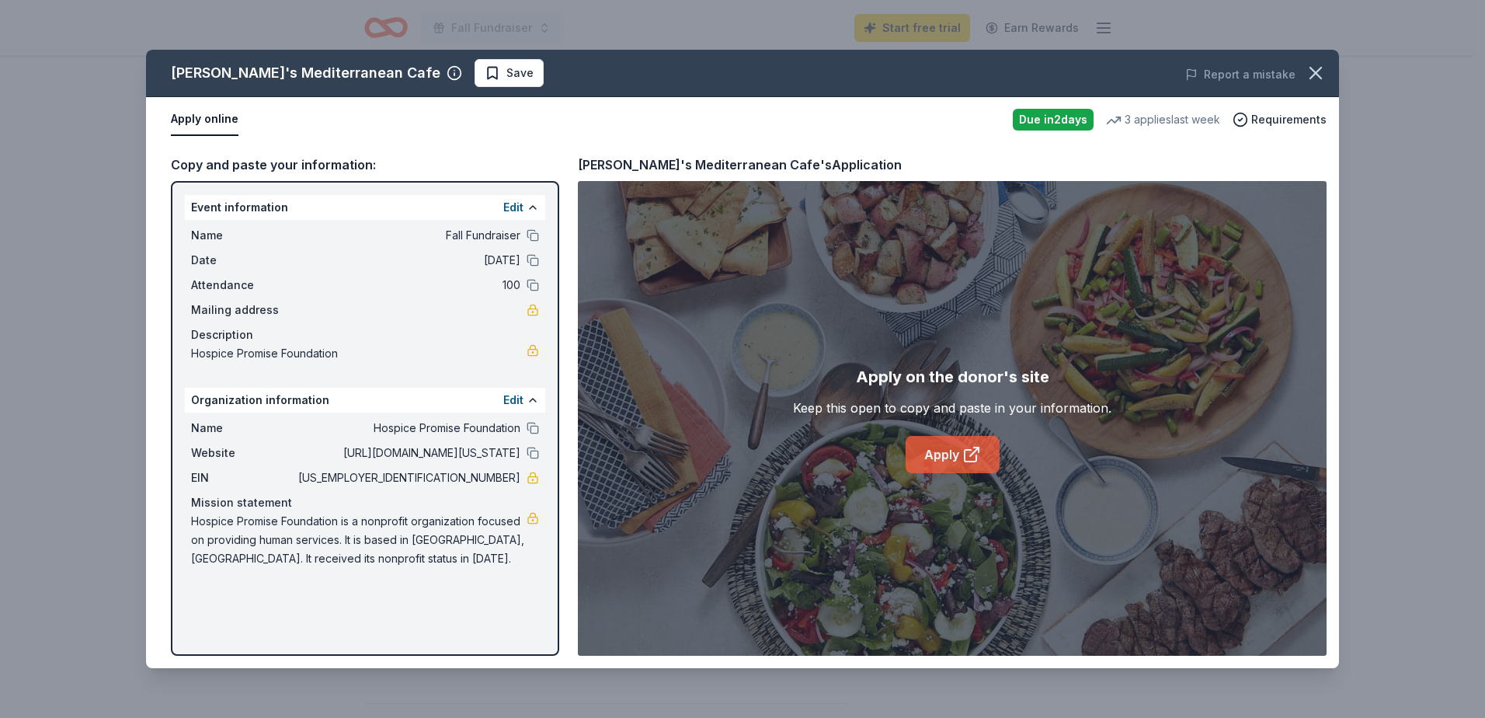
click at [949, 454] on link "Apply" at bounding box center [953, 454] width 94 height 37
